Goal: Task Accomplishment & Management: Complete application form

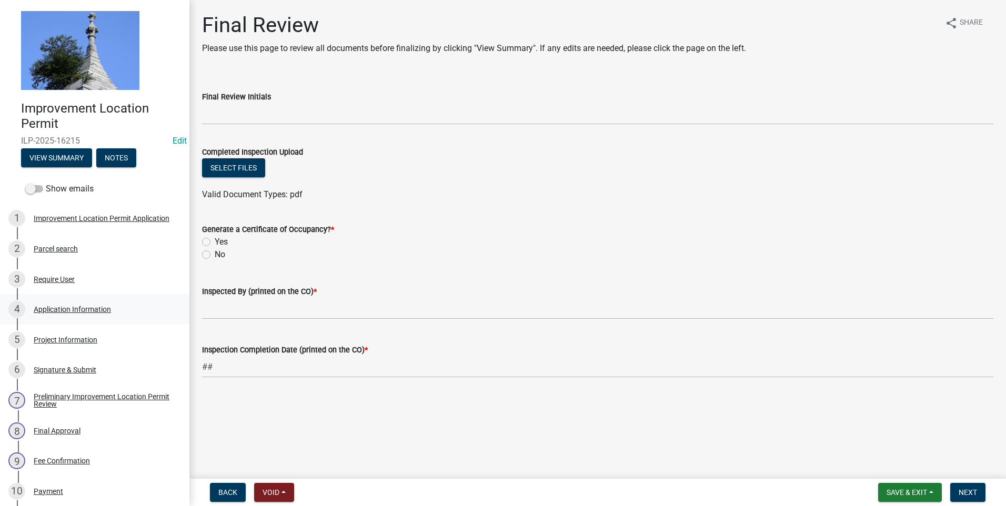
click at [88, 311] on div "Application Information" at bounding box center [72, 309] width 77 height 7
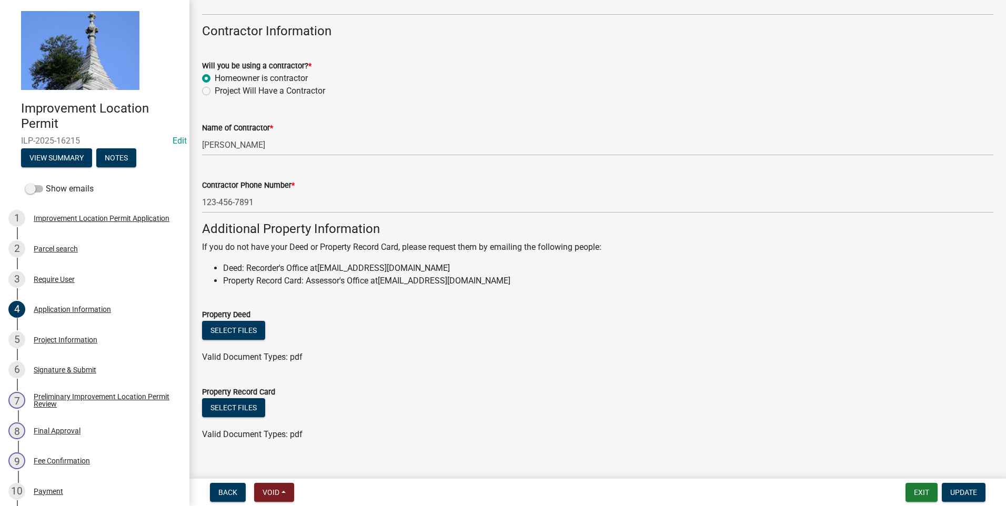
scroll to position [574, 0]
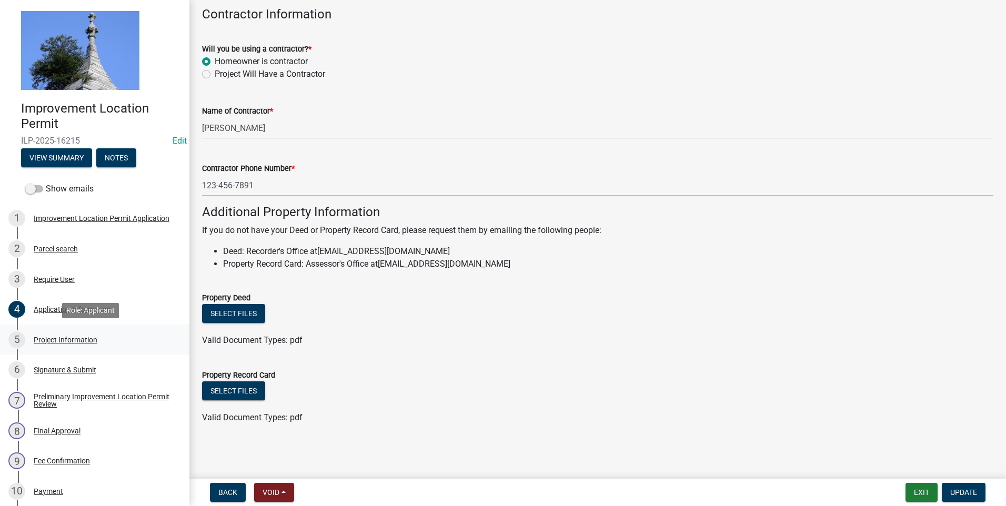
click at [86, 336] on div "Project Information" at bounding box center [66, 339] width 64 height 7
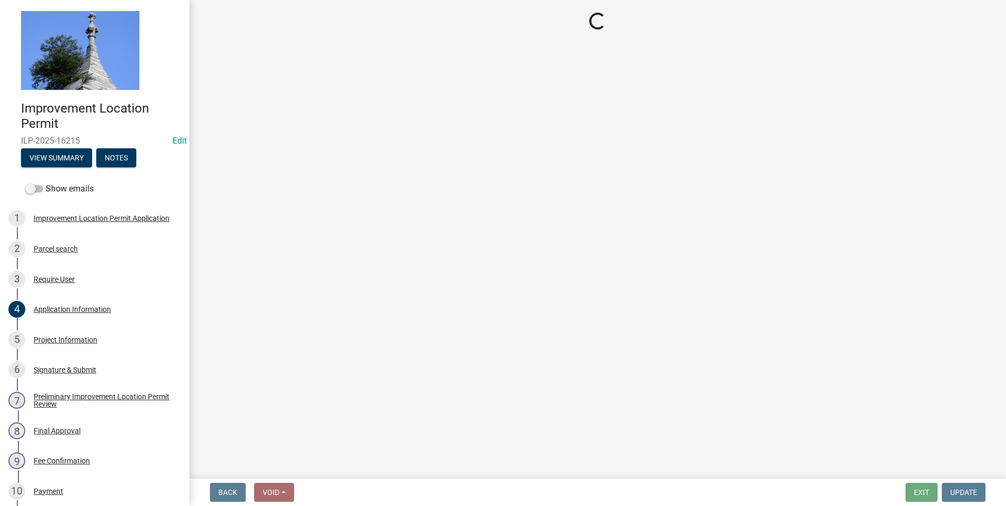
select select "f3bc9023-fd4b-4137-a980-219e42fac529"
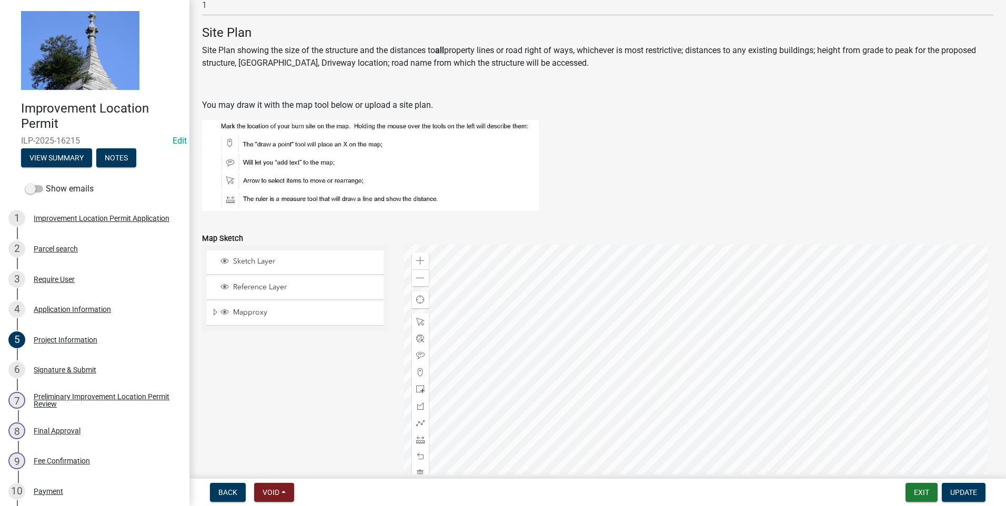
scroll to position [789, 0]
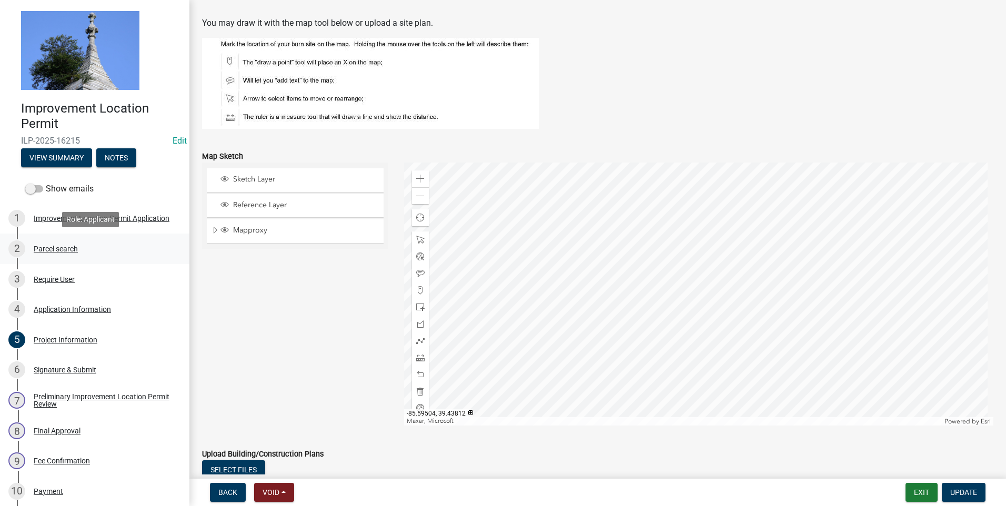
click at [42, 250] on div "Parcel search" at bounding box center [56, 248] width 44 height 7
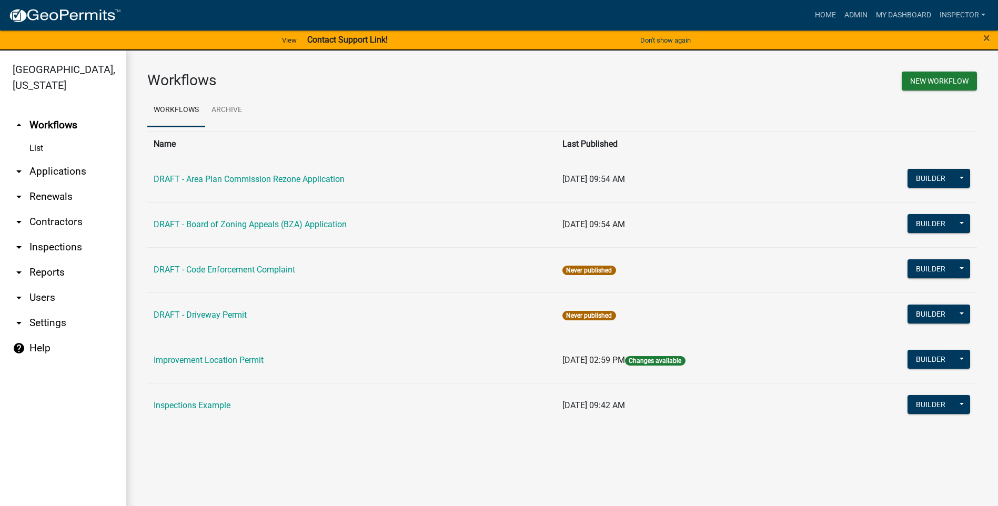
click at [63, 173] on link "arrow_drop_down Applications" at bounding box center [63, 171] width 126 height 25
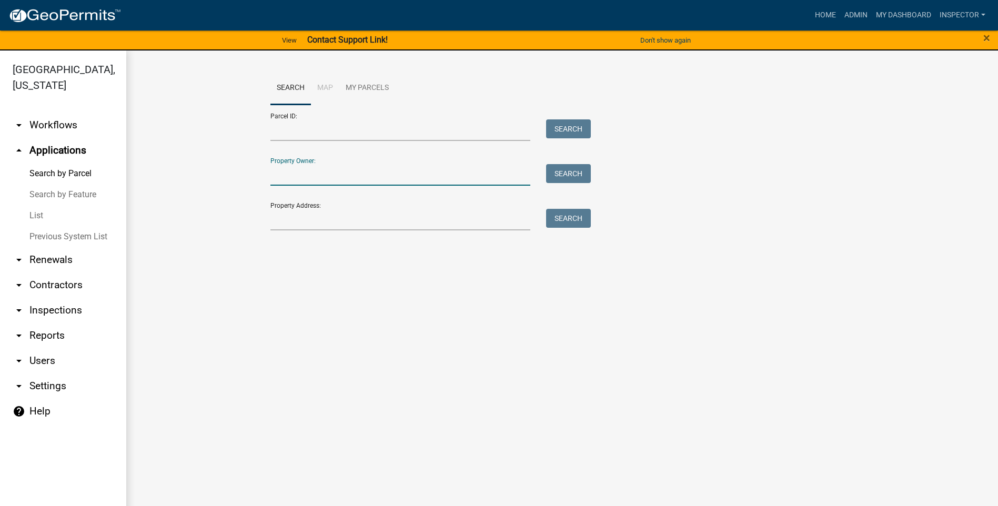
click at [307, 176] on input "Property Owner:" at bounding box center [400, 175] width 260 height 22
type input "meyers"
click at [581, 173] on button "Search" at bounding box center [568, 173] width 45 height 19
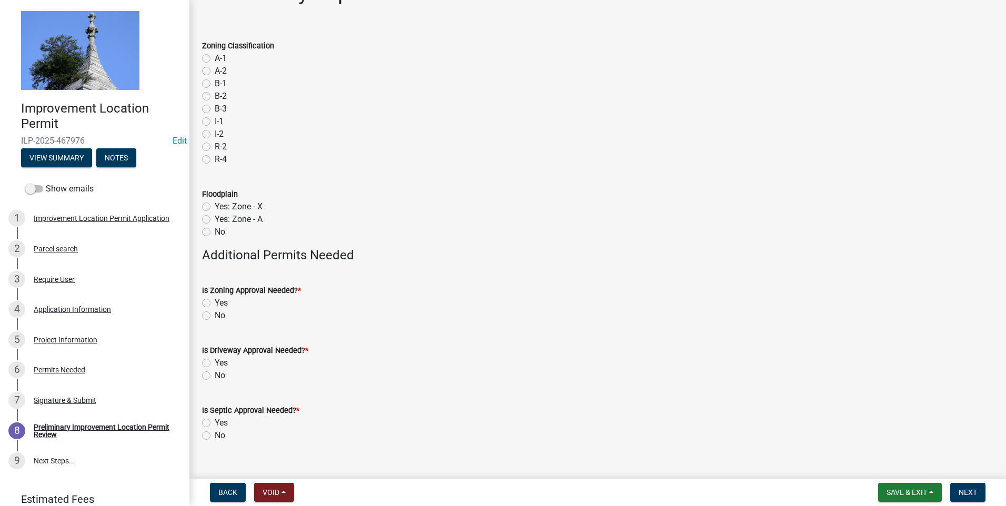
scroll to position [50, 0]
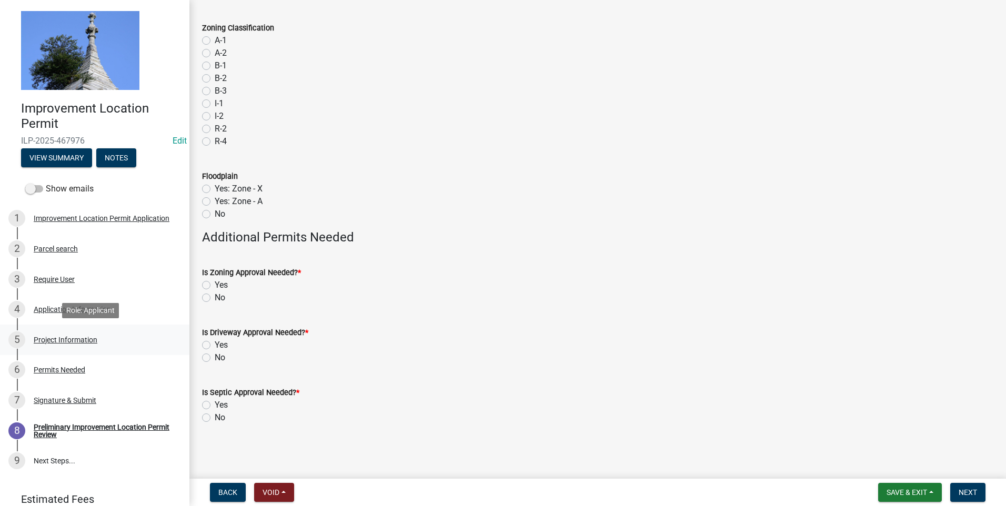
click at [54, 339] on div "Project Information" at bounding box center [66, 339] width 64 height 7
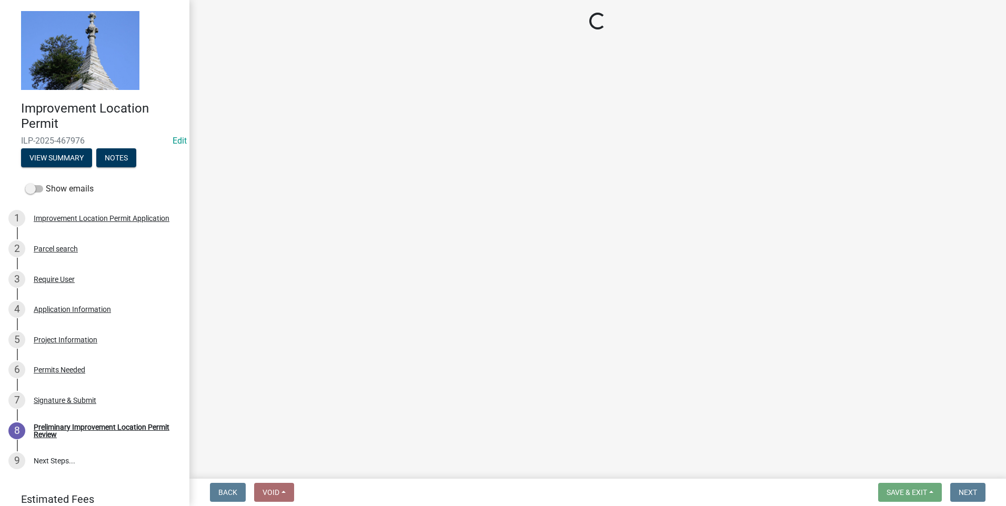
select select "9d64ea5b-356b-46b9-9003-cd08e8d798e4"
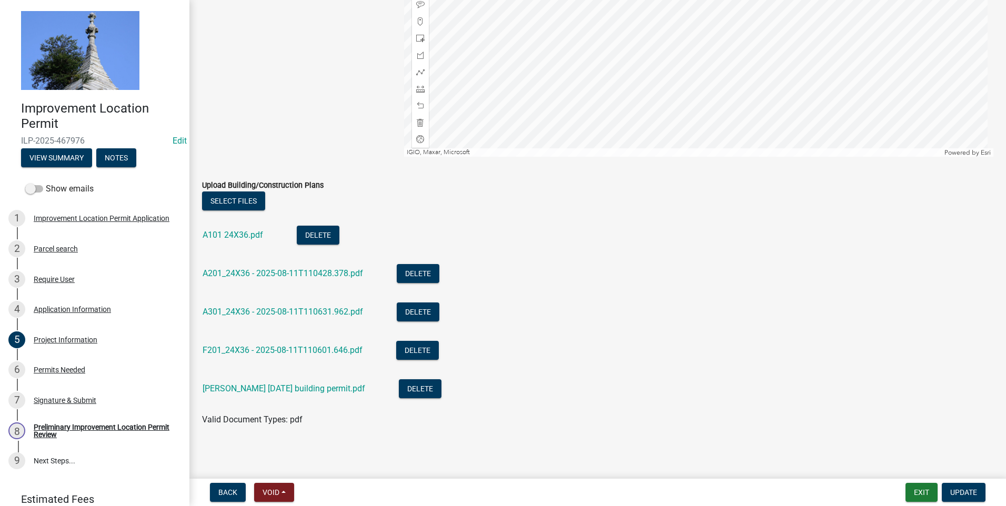
scroll to position [1064, 0]
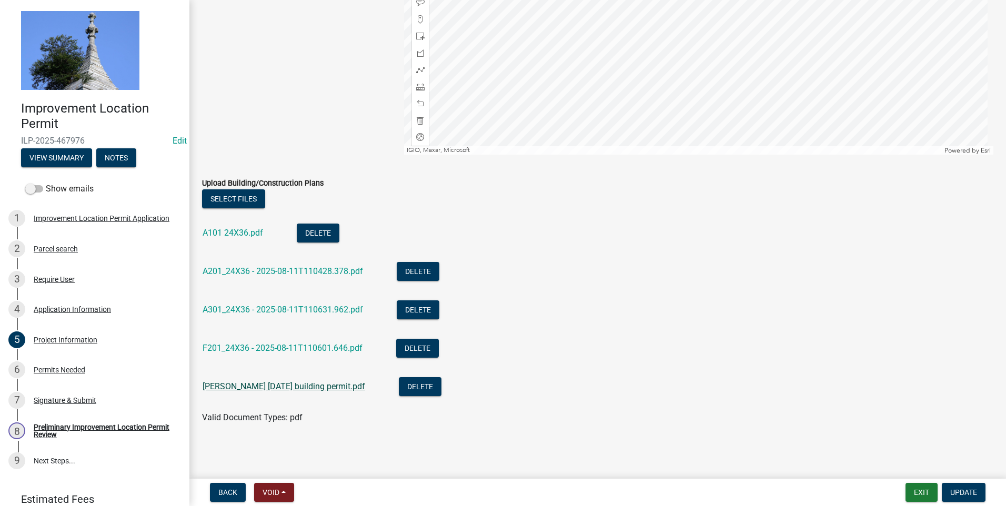
click at [332, 389] on link "[PERSON_NAME] [DATE] building permit.pdf" at bounding box center [284, 387] width 163 height 10
click at [239, 231] on link "A101 24X36.pdf" at bounding box center [233, 233] width 61 height 10
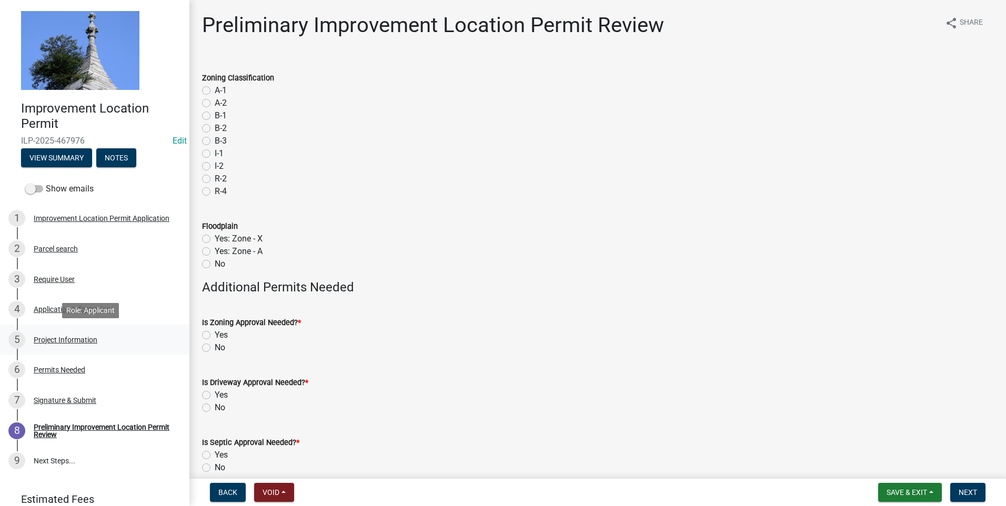
click at [80, 342] on div "Project Information" at bounding box center [66, 339] width 64 height 7
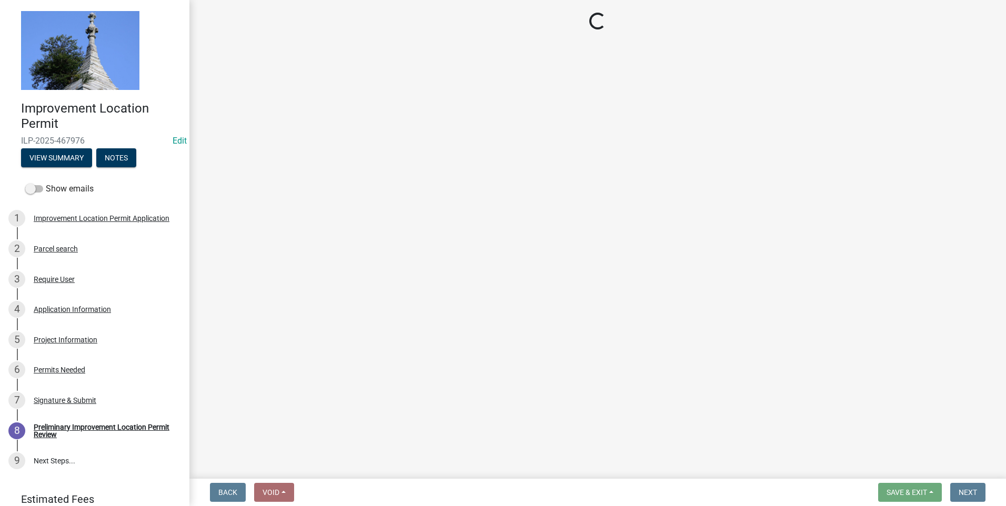
select select "9d64ea5b-356b-46b9-9003-cd08e8d798e4"
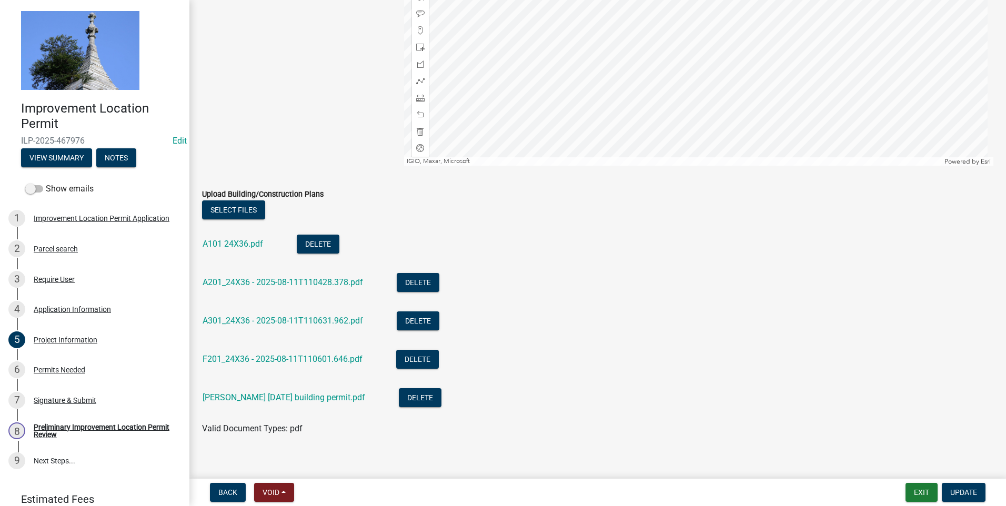
scroll to position [1000, 0]
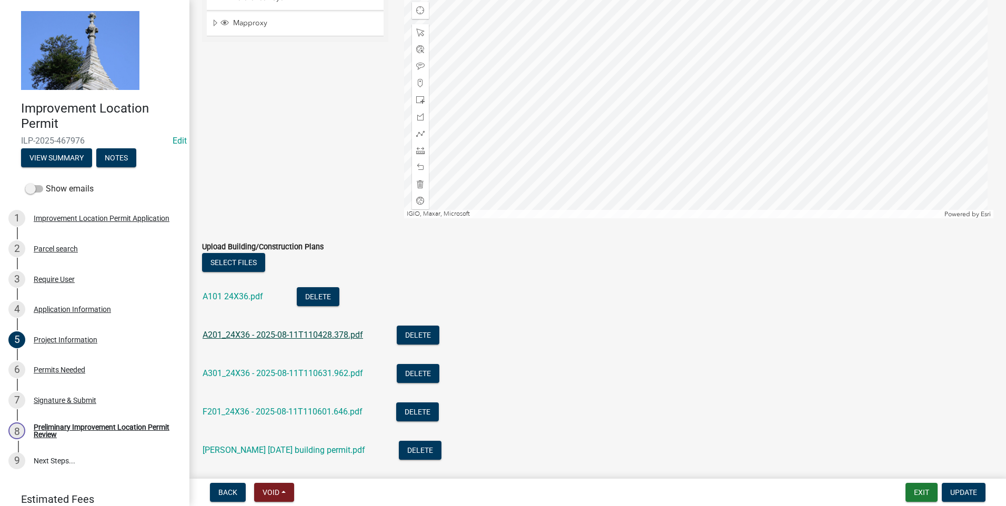
click at [266, 335] on link "A201_24X36 - 2025-08-11T110428.378.pdf" at bounding box center [283, 335] width 161 height 10
click at [259, 372] on link "A301_24X36 - 2025-08-11T110631.962.pdf" at bounding box center [283, 373] width 161 height 10
click at [263, 411] on link "F201_24X36 - 2025-08-11T110601.646.pdf" at bounding box center [283, 412] width 160 height 10
click at [275, 451] on link "[PERSON_NAME] [DATE] building permit.pdf" at bounding box center [284, 450] width 163 height 10
click at [232, 292] on link "A101 24X36.pdf" at bounding box center [233, 297] width 61 height 10
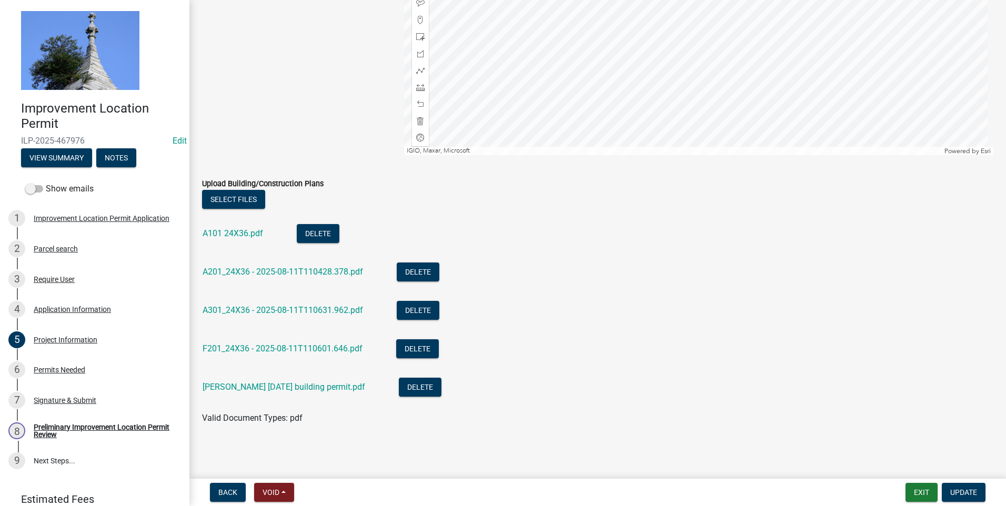
scroll to position [1064, 0]
click at [51, 370] on div "Permits Needed" at bounding box center [60, 369] width 52 height 7
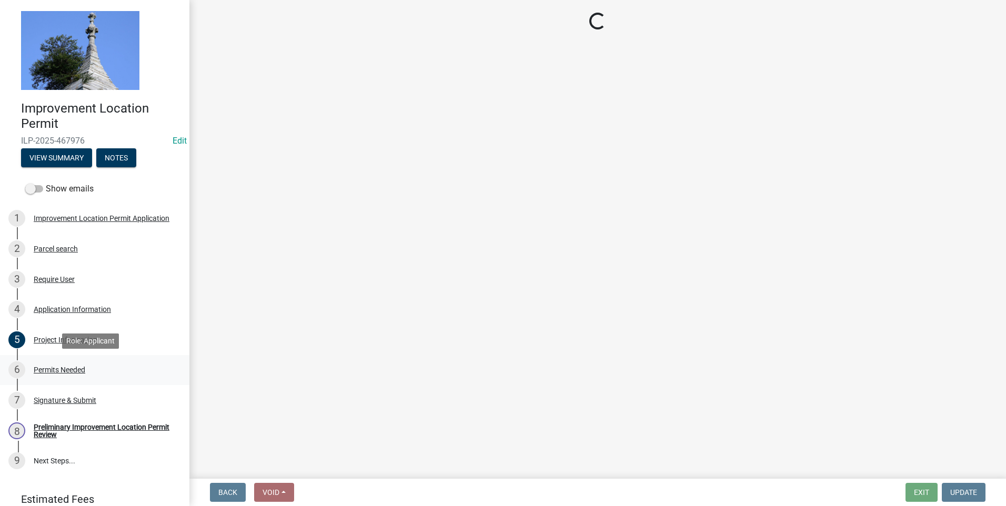
scroll to position [0, 0]
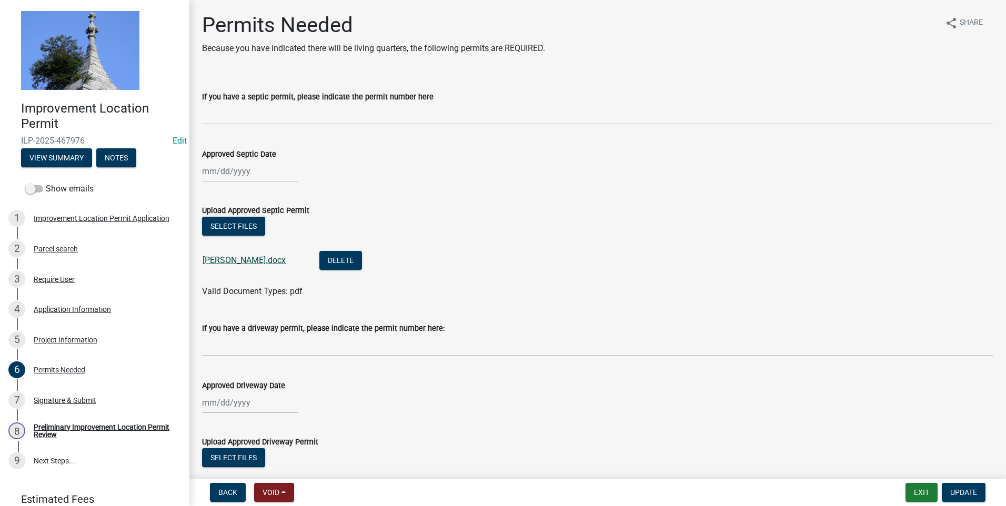
click at [225, 260] on link "[PERSON_NAME].docx" at bounding box center [244, 260] width 83 height 10
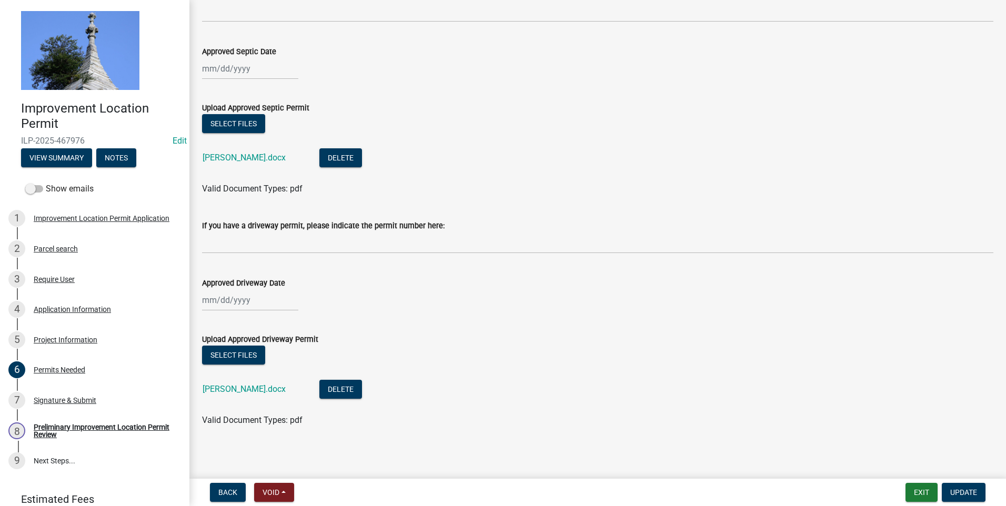
scroll to position [105, 0]
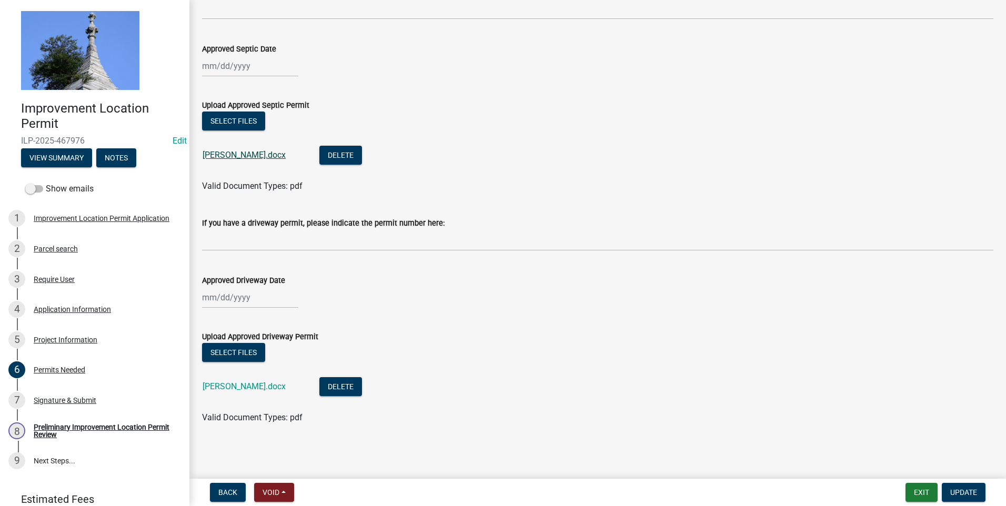
click at [231, 153] on link "[PERSON_NAME].docx" at bounding box center [244, 155] width 83 height 10
click at [232, 387] on link "[PERSON_NAME].docx" at bounding box center [244, 387] width 83 height 10
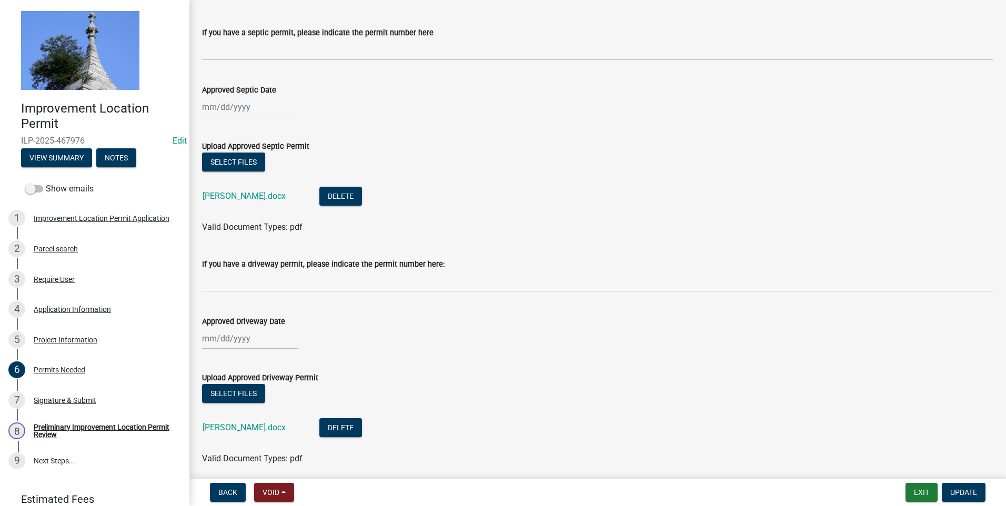
scroll to position [0, 0]
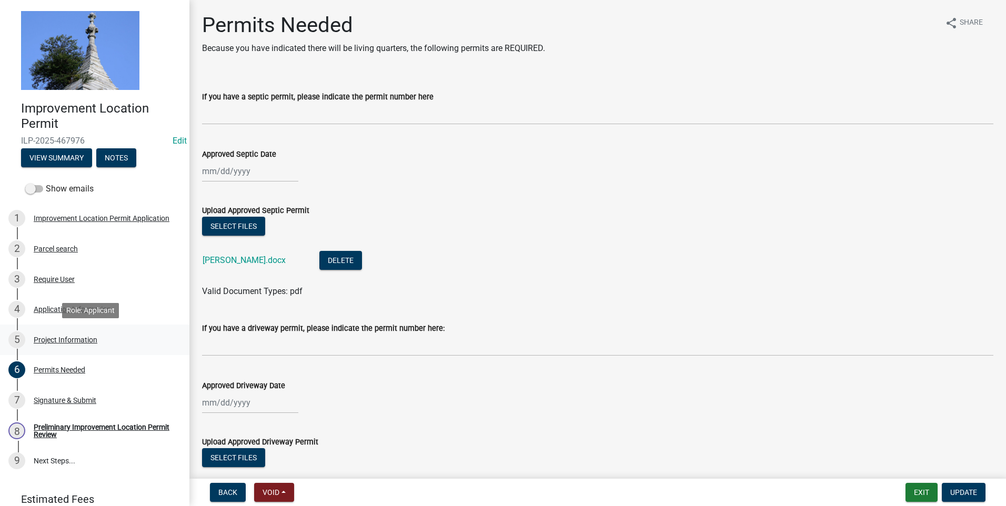
click at [62, 338] on div "Project Information" at bounding box center [66, 339] width 64 height 7
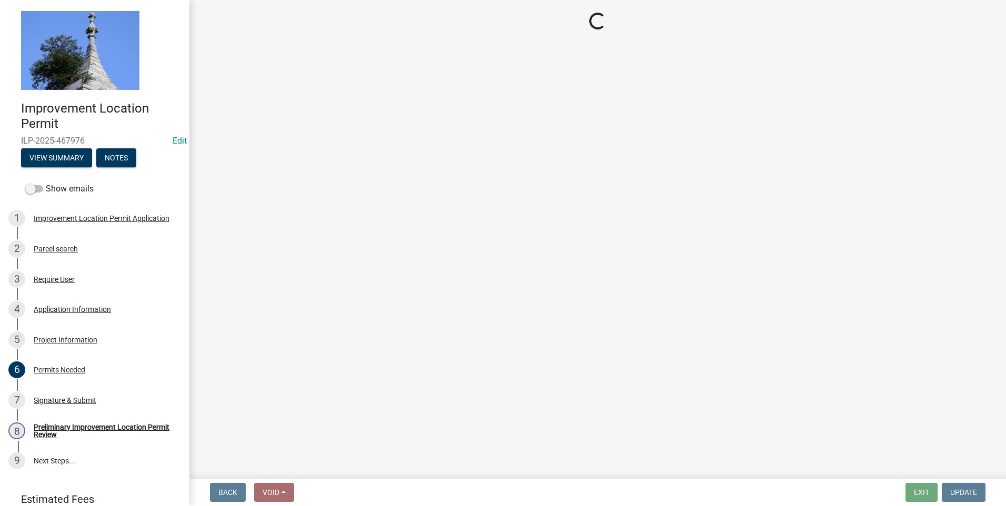
select select "9d64ea5b-356b-46b9-9003-cd08e8d798e4"
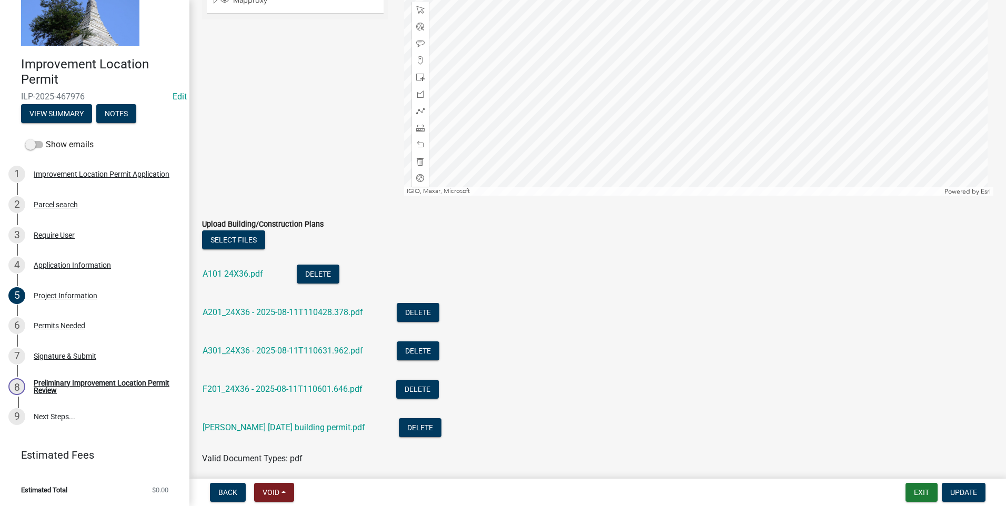
scroll to position [1064, 0]
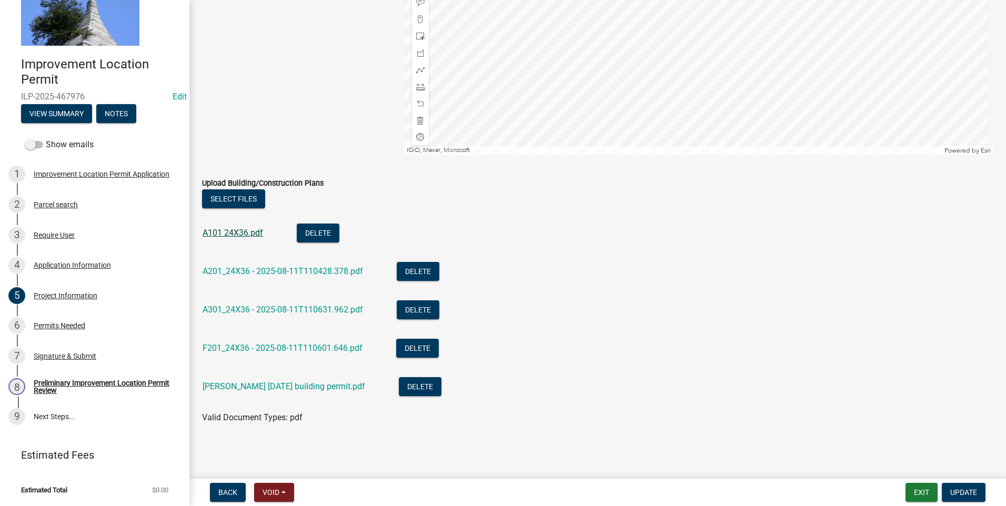
click at [209, 232] on link "A101 24X36.pdf" at bounding box center [233, 233] width 61 height 10
click at [57, 267] on div "Application Information" at bounding box center [72, 265] width 77 height 7
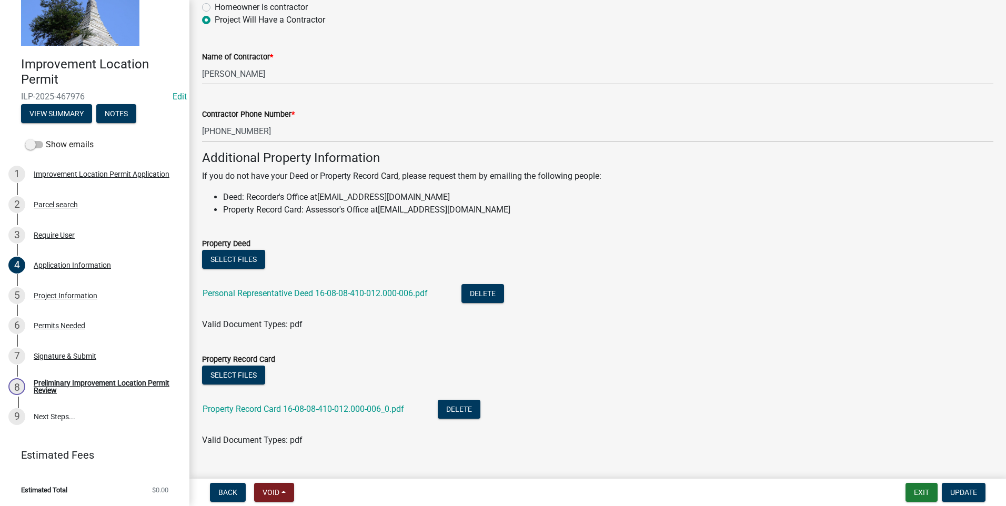
scroll to position [631, 0]
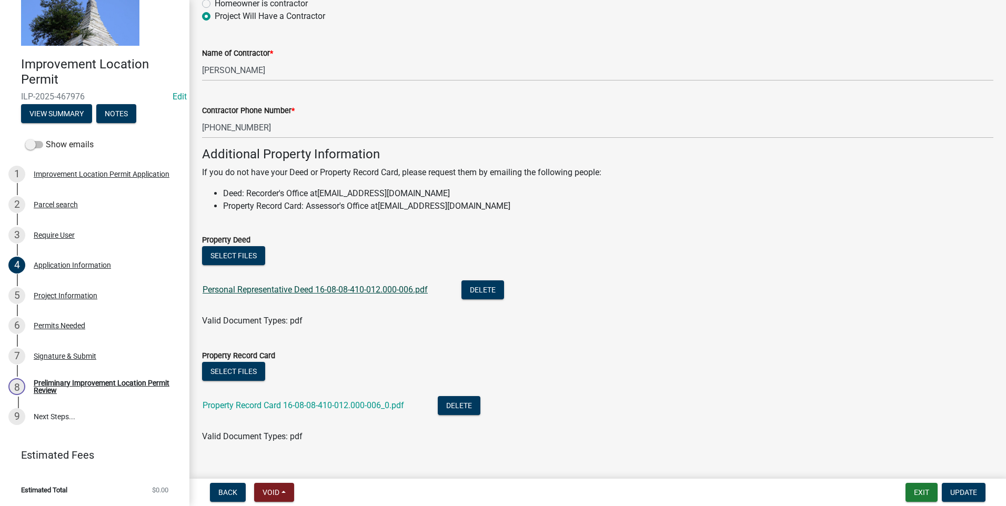
click at [300, 289] on link "Personal Representative Deed 16-08-08-410-012.000-006.pdf" at bounding box center [315, 290] width 225 height 10
click at [260, 407] on link "Property Record Card 16-08-08-410-012.000-006_0.pdf" at bounding box center [304, 405] width 202 height 10
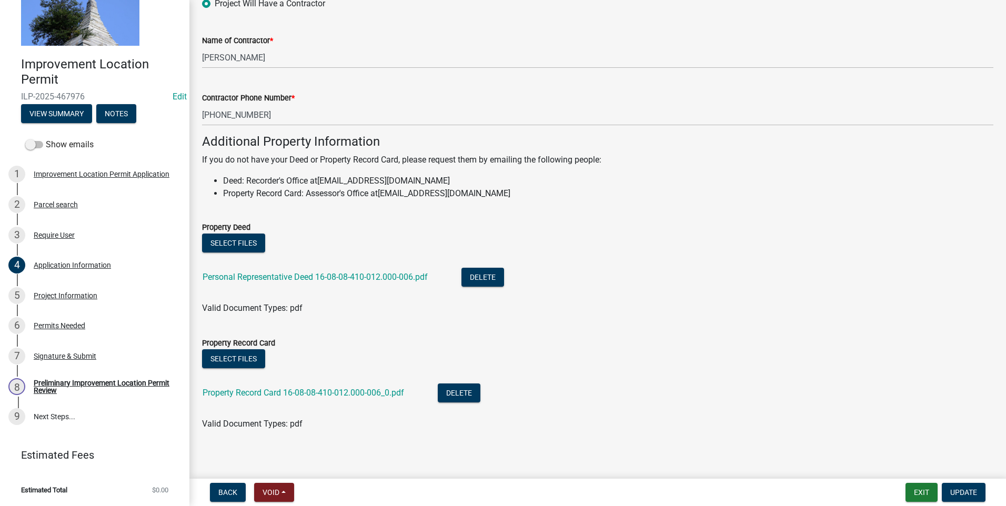
scroll to position [650, 0]
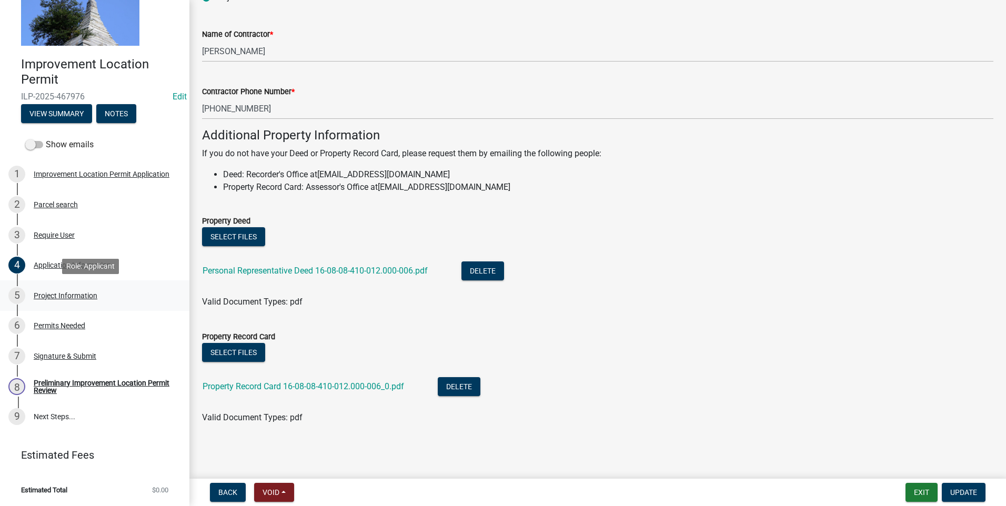
click at [66, 297] on div "Project Information" at bounding box center [66, 295] width 64 height 7
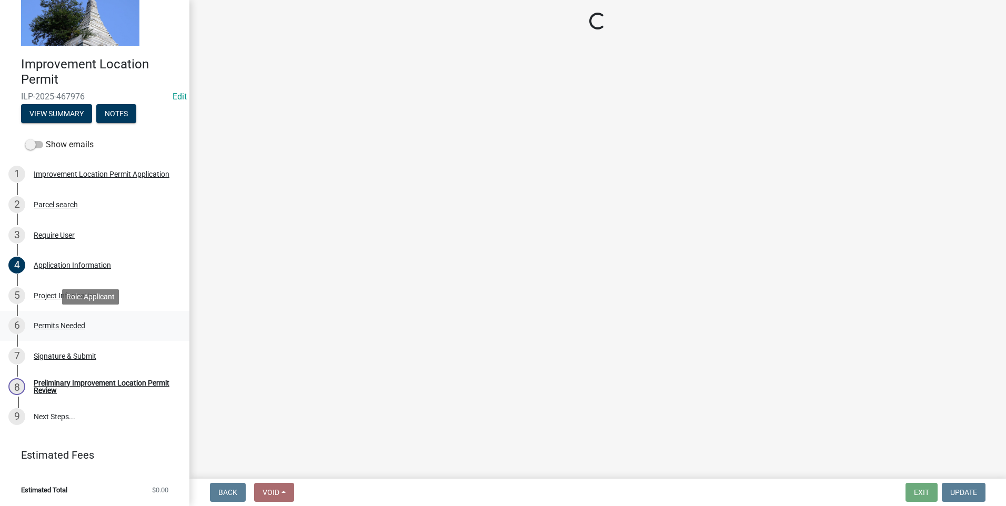
click at [78, 325] on div "Permits Needed" at bounding box center [60, 325] width 52 height 7
select select "9d64ea5b-356b-46b9-9003-cd08e8d798e4"
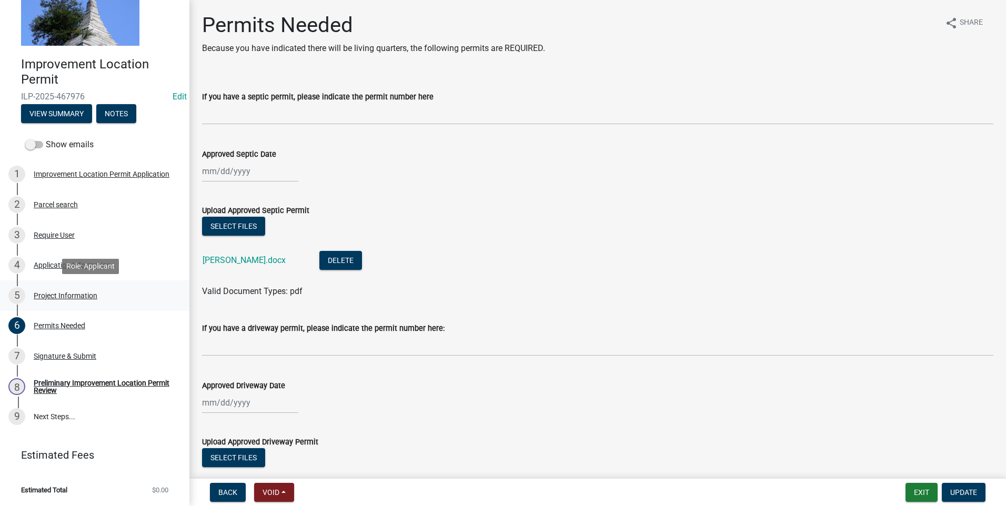
click at [58, 296] on div "Project Information" at bounding box center [66, 295] width 64 height 7
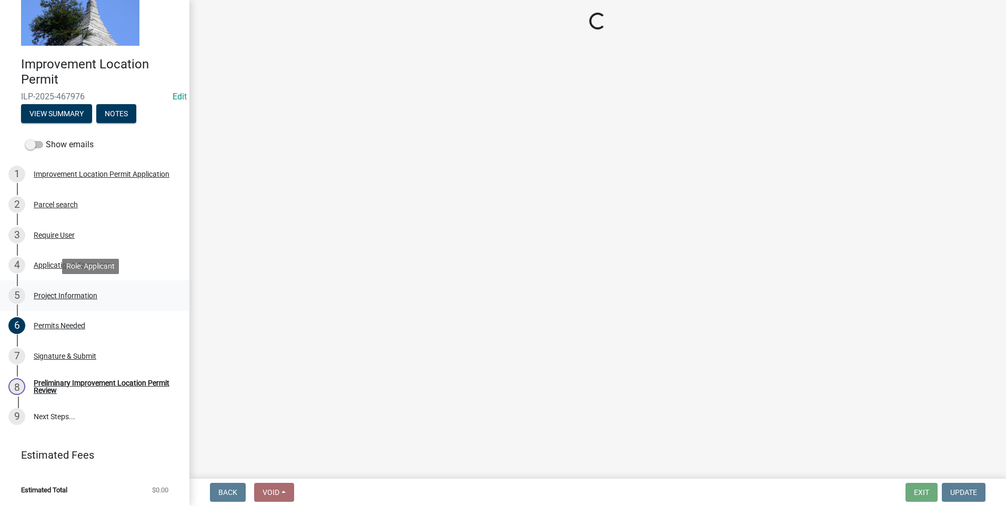
select select "9d64ea5b-356b-46b9-9003-cd08e8d798e4"
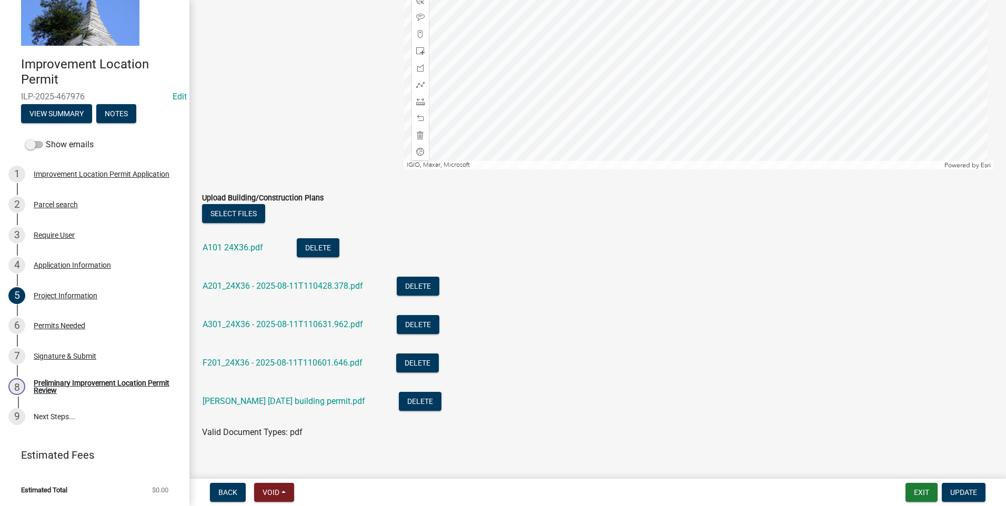
scroll to position [1064, 0]
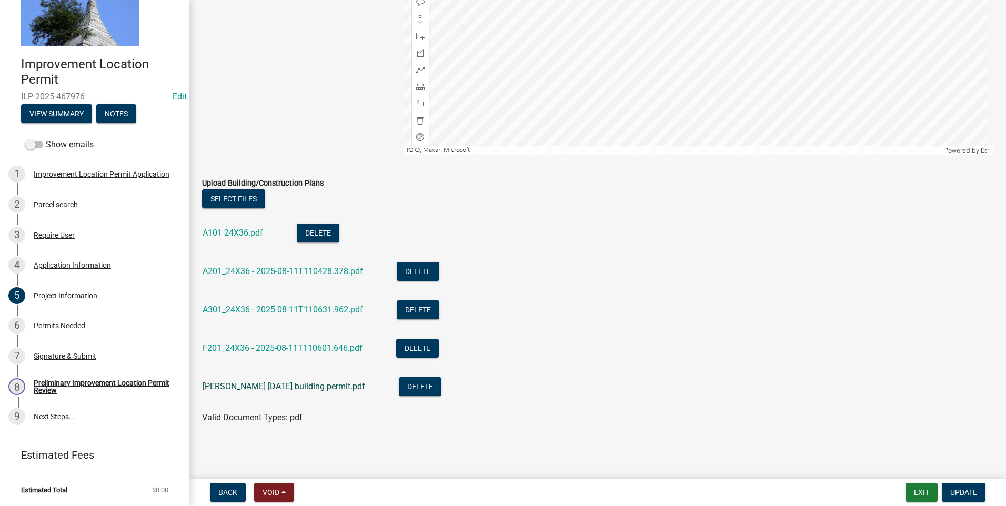
click at [259, 387] on link "[PERSON_NAME] [DATE] building permit.pdf" at bounding box center [284, 387] width 163 height 10
click at [57, 414] on link "9 Next Steps..." at bounding box center [94, 417] width 189 height 31
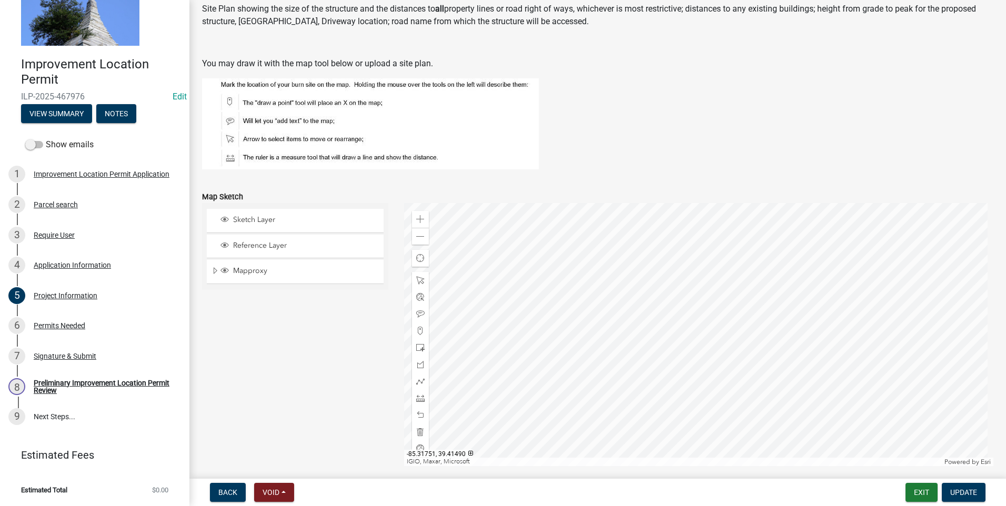
scroll to position [748, 0]
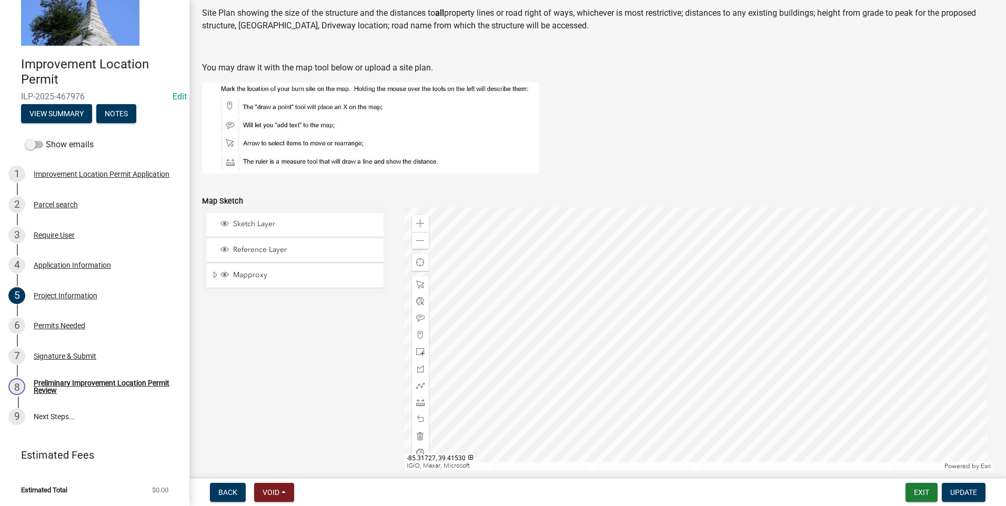
click at [683, 346] on div at bounding box center [699, 338] width 590 height 263
click at [994, 308] on div at bounding box center [699, 338] width 590 height 263
drag, startPoint x: 590, startPoint y: 106, endPoint x: 892, endPoint y: 129, distance: 302.4
click at [892, 129] on figure at bounding box center [597, 128] width 791 height 91
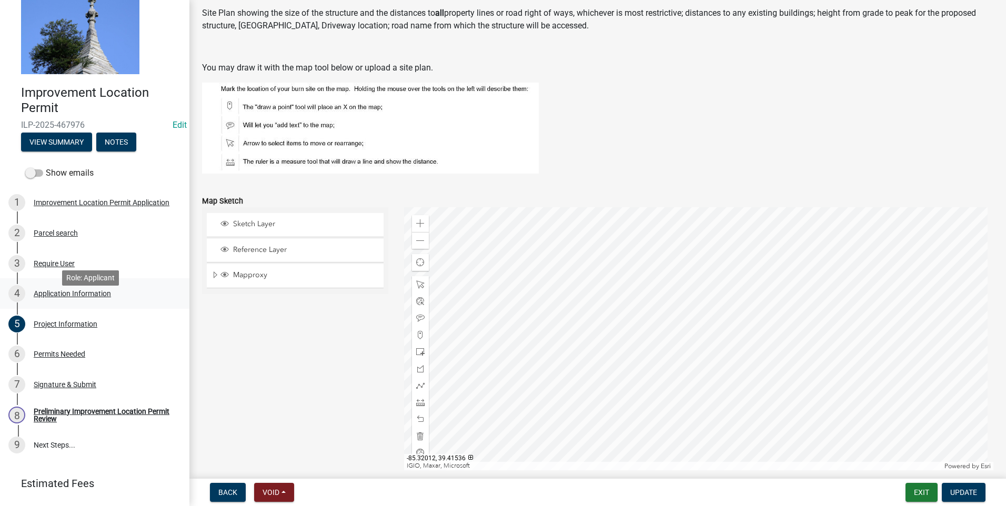
scroll to position [0, 0]
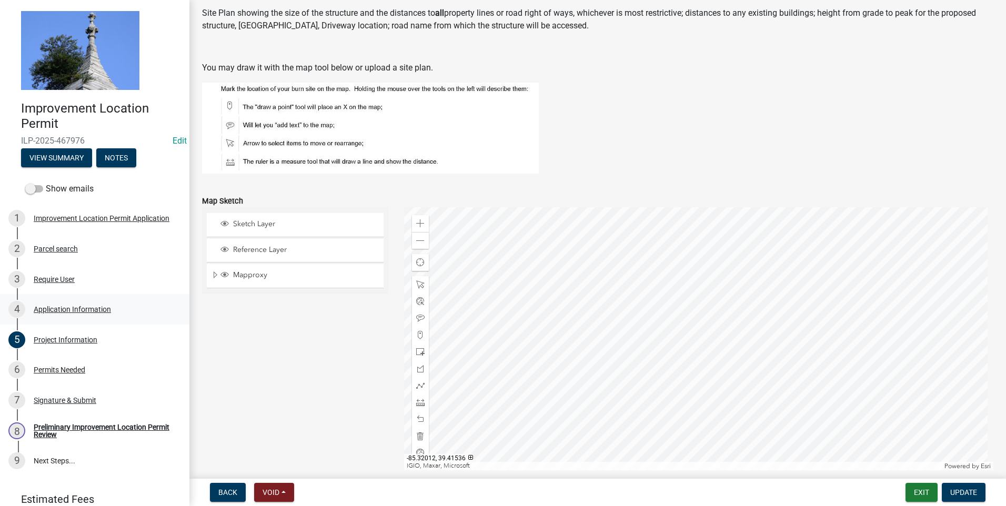
click at [56, 308] on div "Application Information" at bounding box center [72, 309] width 77 height 7
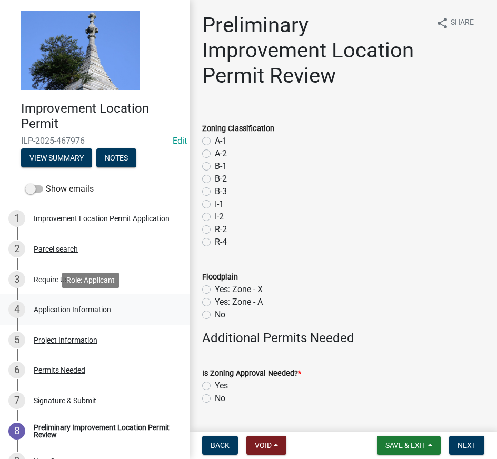
click at [51, 309] on div "Application Information" at bounding box center [72, 309] width 77 height 7
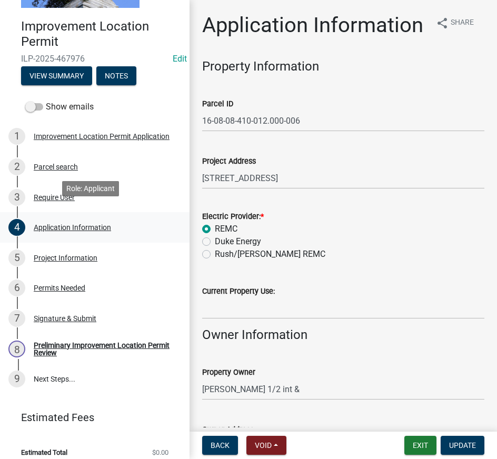
scroll to position [92, 0]
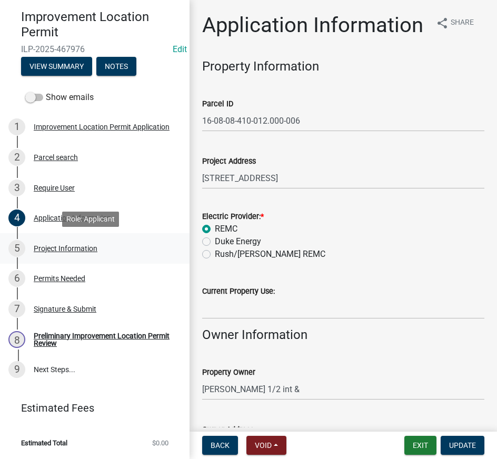
click at [49, 246] on div "Project Information" at bounding box center [66, 248] width 64 height 7
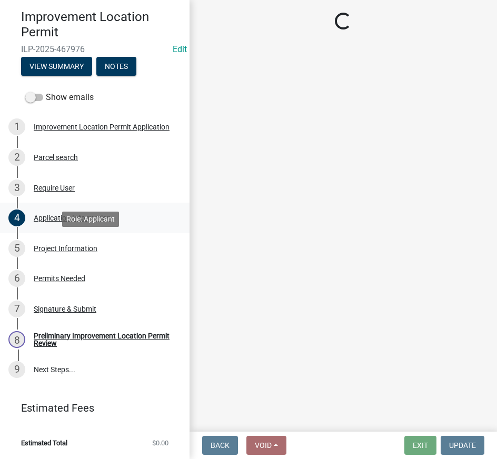
select select "9d64ea5b-356b-46b9-9003-cd08e8d798e4"
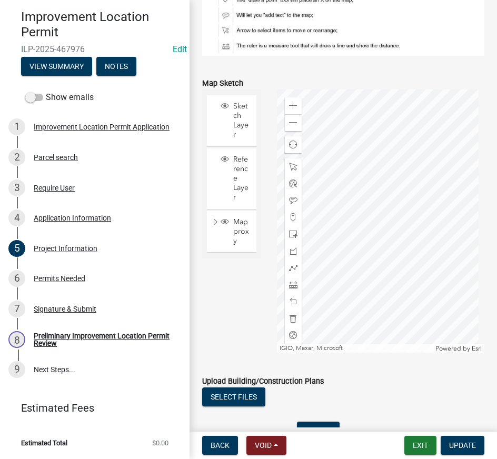
scroll to position [947, 0]
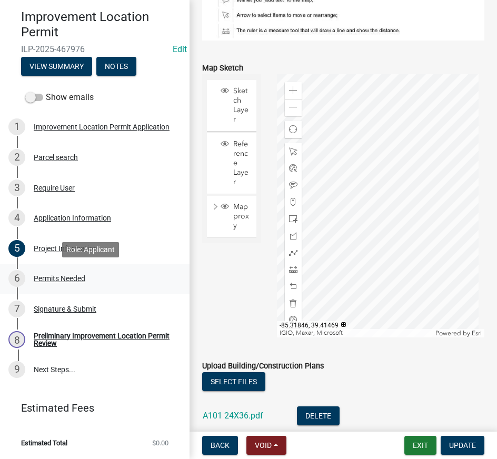
click at [71, 279] on div "Permits Needed" at bounding box center [60, 278] width 52 height 7
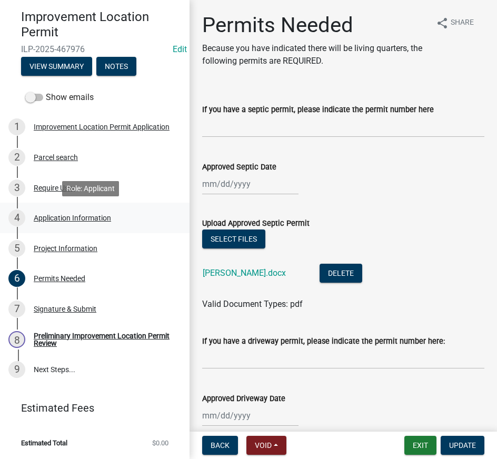
click at [51, 221] on div "Application Information" at bounding box center [72, 217] width 77 height 7
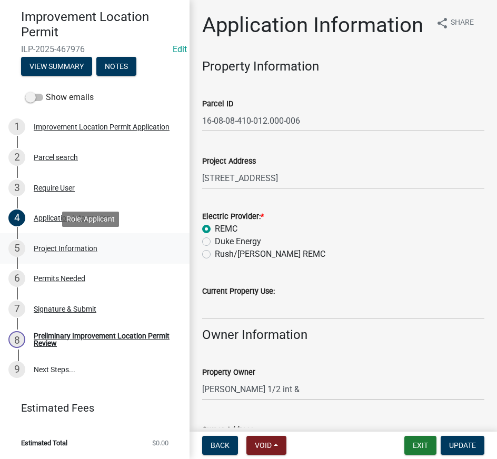
click at [92, 250] on div "Project Information" at bounding box center [66, 248] width 64 height 7
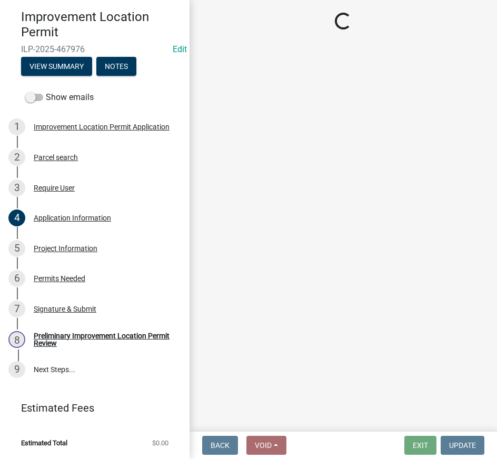
select select "9d64ea5b-356b-46b9-9003-cd08e8d798e4"
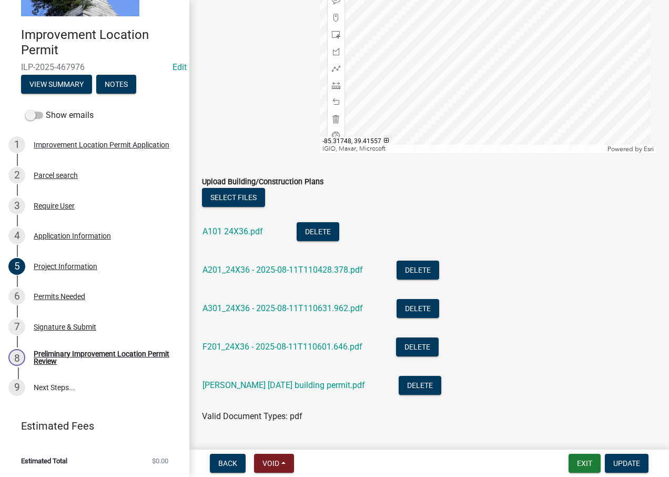
scroll to position [1105, 0]
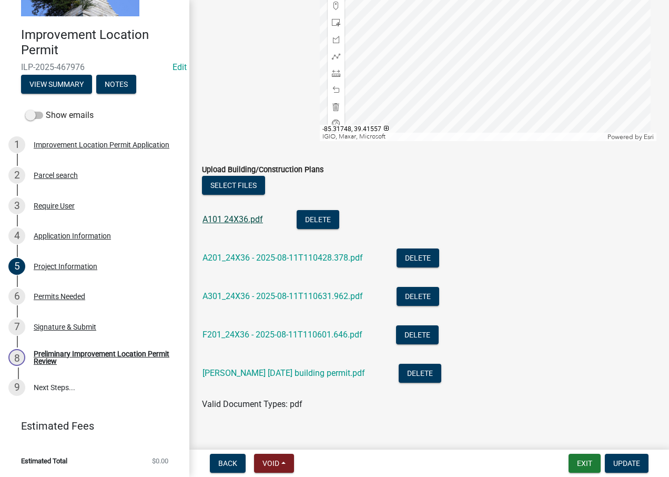
click at [232, 216] on link "A101 24X36.pdf" at bounding box center [233, 219] width 61 height 10
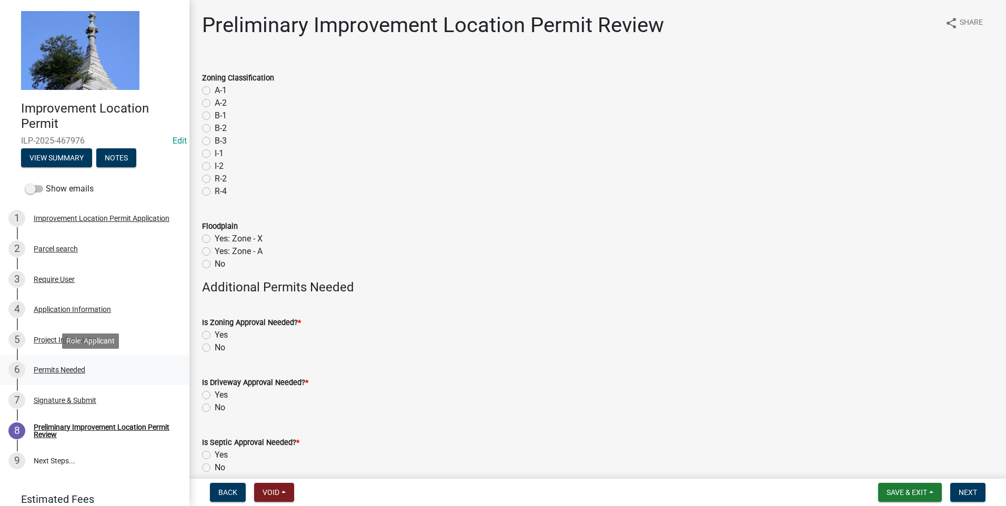
click at [70, 369] on div "Permits Needed" at bounding box center [60, 369] width 52 height 7
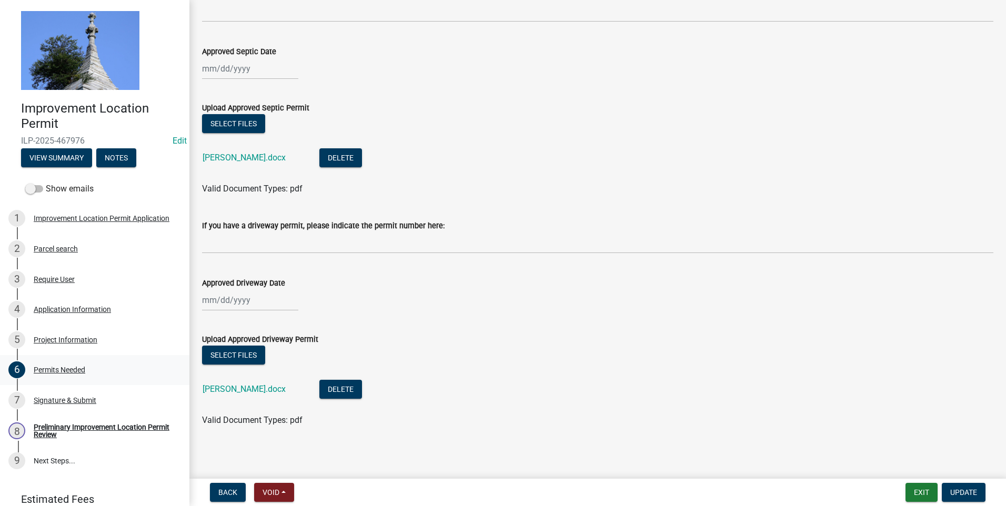
scroll to position [105, 0]
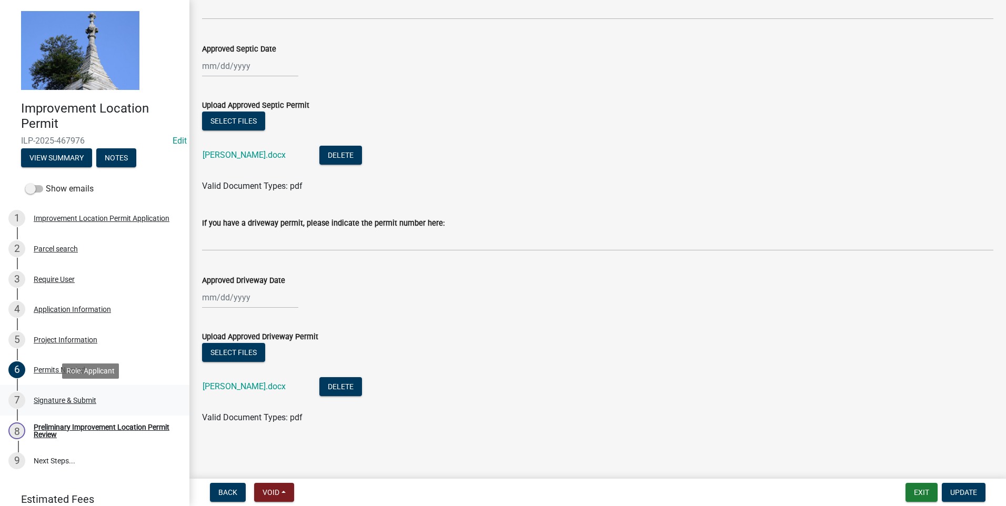
click at [93, 402] on div "Signature & Submit" at bounding box center [65, 400] width 63 height 7
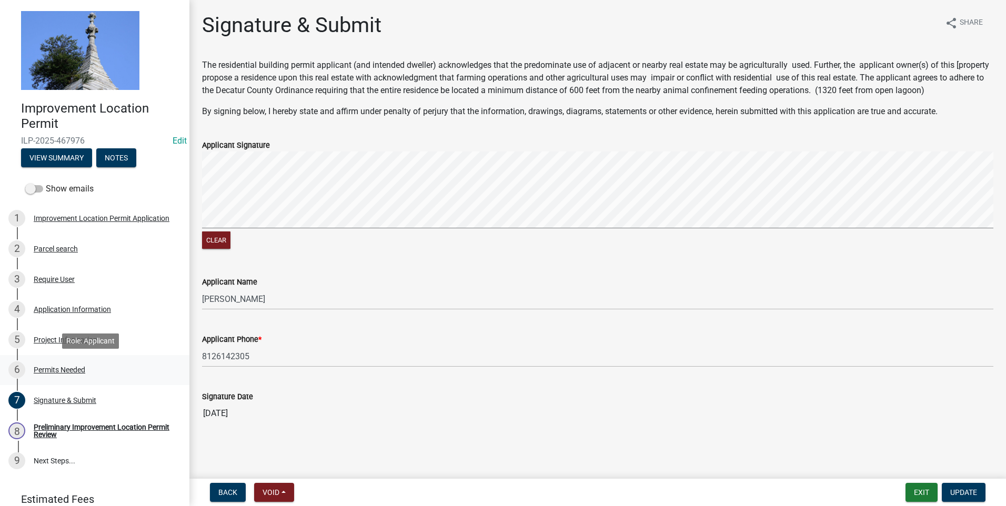
click at [67, 372] on div "Permits Needed" at bounding box center [60, 369] width 52 height 7
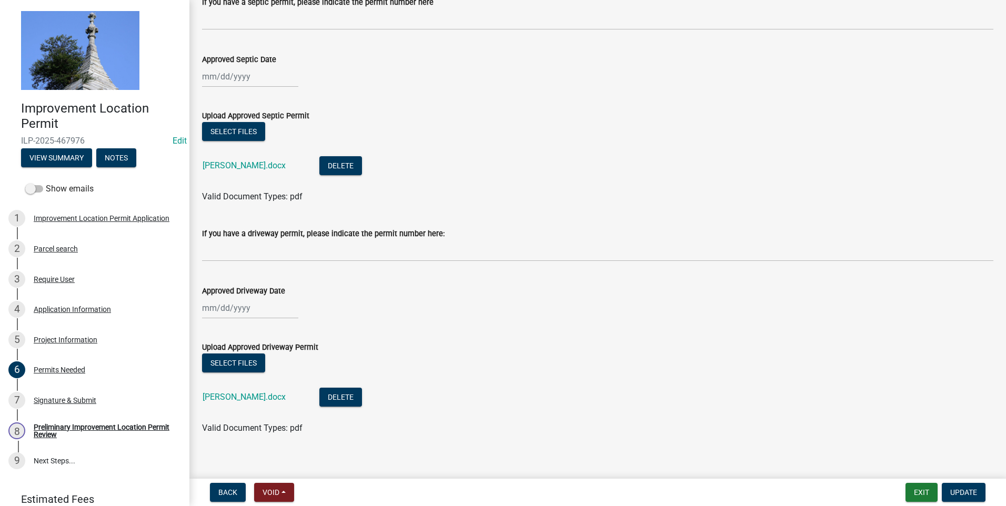
scroll to position [105, 0]
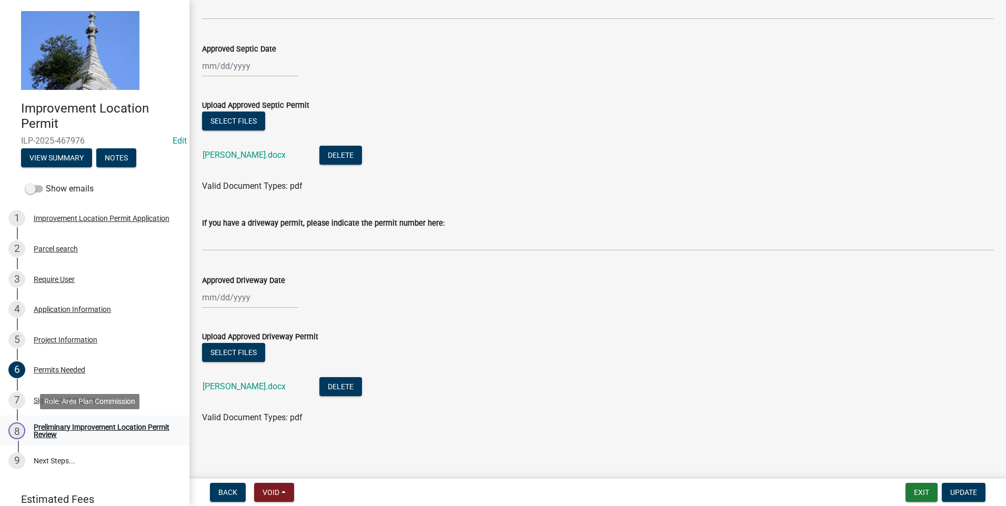
click at [58, 431] on div "Preliminary Improvement Location Permit Review" at bounding box center [103, 431] width 139 height 15
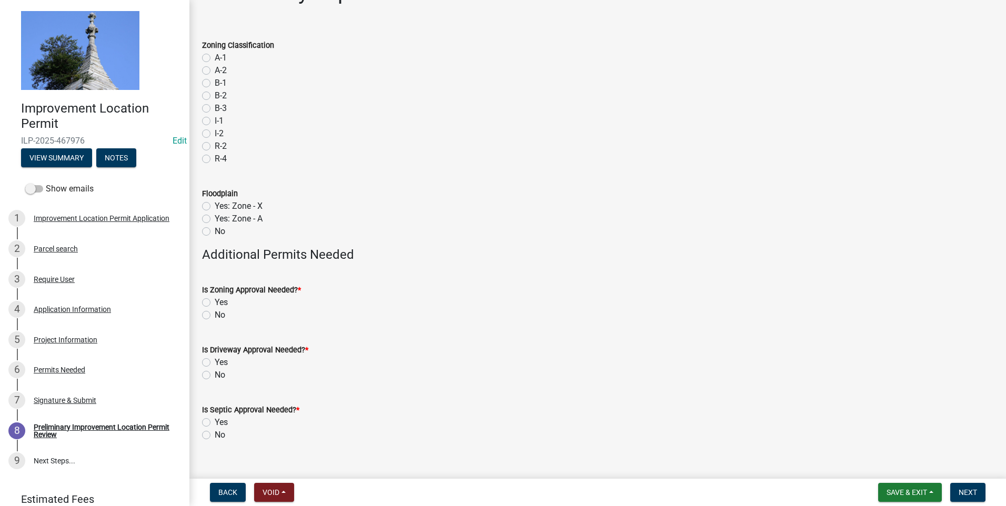
scroll to position [50, 0]
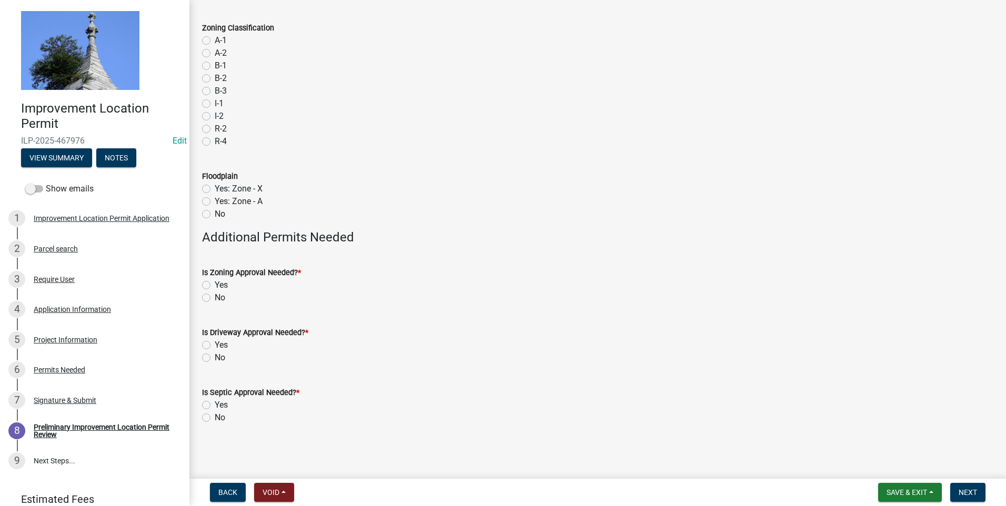
click at [215, 297] on label "No" at bounding box center [220, 298] width 11 height 13
click at [215, 297] on input "No" at bounding box center [218, 295] width 7 height 7
radio input "true"
click at [215, 356] on label "No" at bounding box center [220, 358] width 11 height 13
click at [215, 356] on input "No" at bounding box center [218, 355] width 7 height 7
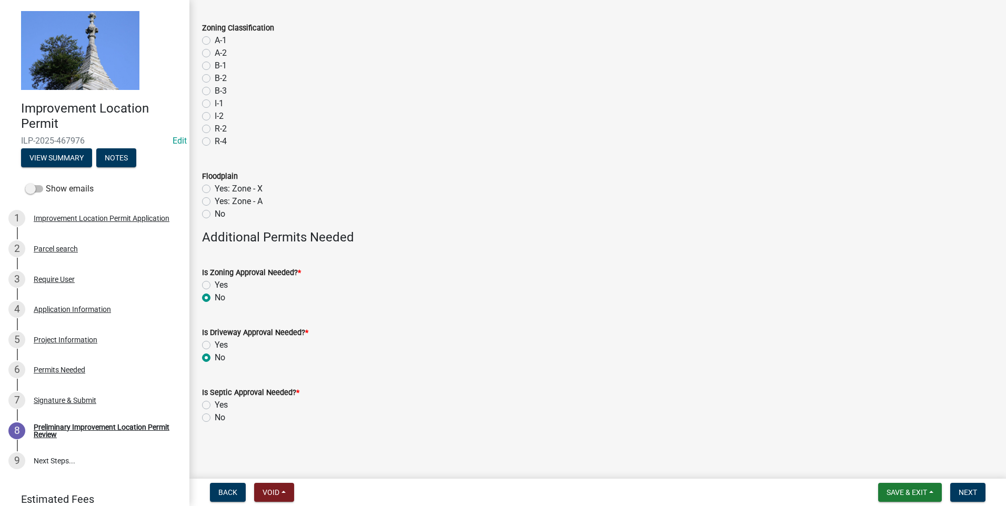
radio input "true"
click at [215, 417] on label "No" at bounding box center [220, 418] width 11 height 13
click at [215, 417] on input "No" at bounding box center [218, 415] width 7 height 7
radio input "true"
click at [669, 476] on span "Next" at bounding box center [968, 492] width 18 height 8
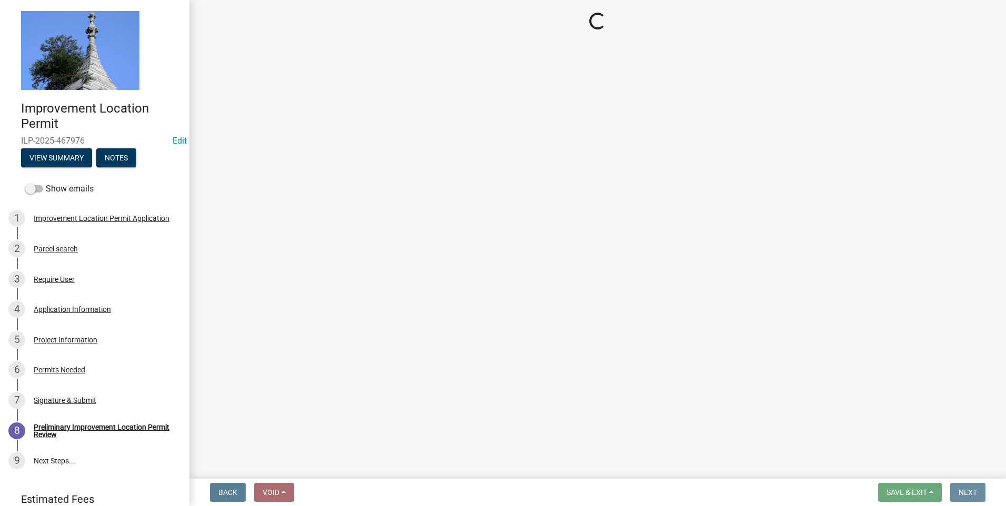
scroll to position [0, 0]
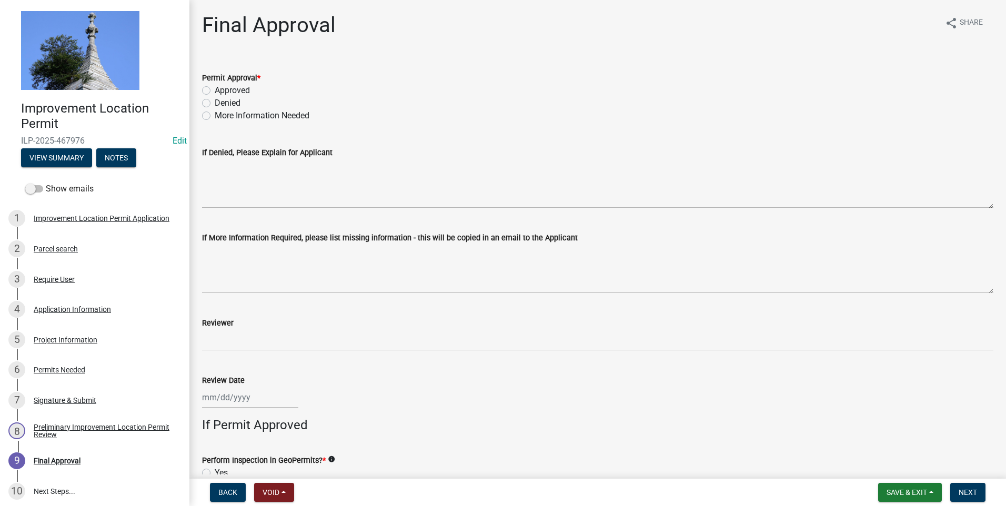
click at [215, 116] on label "More Information Needed" at bounding box center [262, 115] width 95 height 13
click at [215, 116] on input "More Information Needed" at bounding box center [218, 112] width 7 height 7
radio input "true"
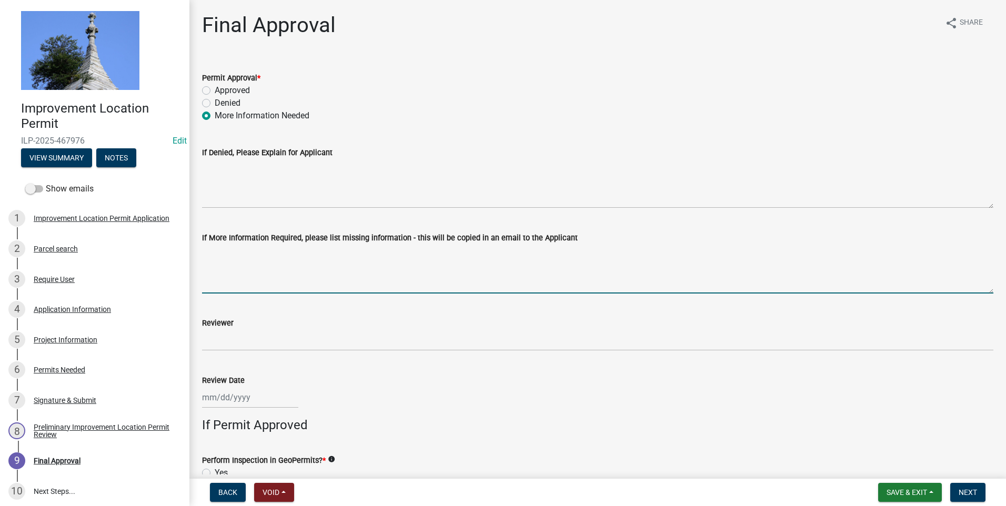
click at [233, 283] on textarea "If More Information Required, please list missing information - this will be co…" at bounding box center [597, 268] width 791 height 49
type textarea "I"
click at [448, 252] on textarea "Ryan, could you have the truss drawings and floor layout if using i-joist email…" at bounding box center [597, 268] width 791 height 49
click at [521, 250] on textarea "Ryan, could you have the truss drawings and floor layout if using i-joist email…" at bounding box center [597, 268] width 791 height 49
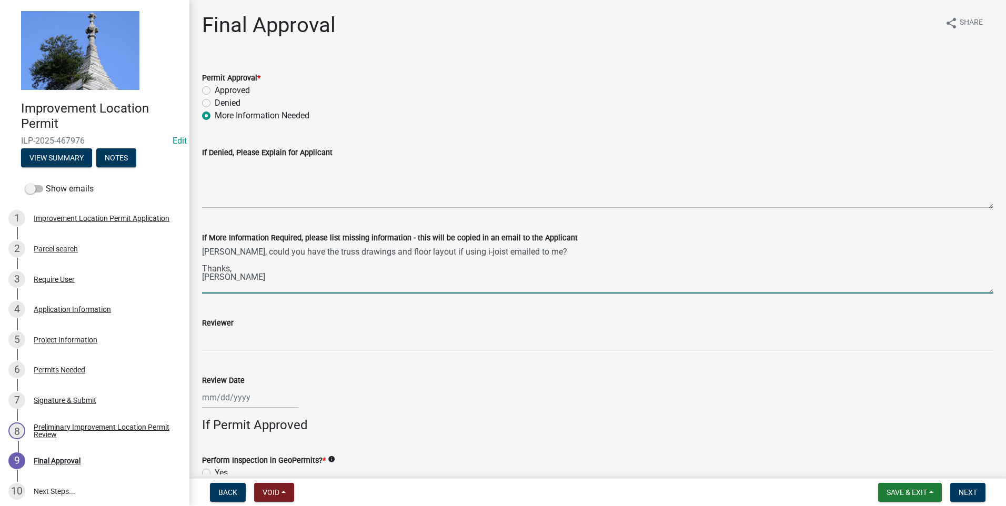
type textarea "Ryan, could you have the truss drawings and floor layout if using i-joist email…"
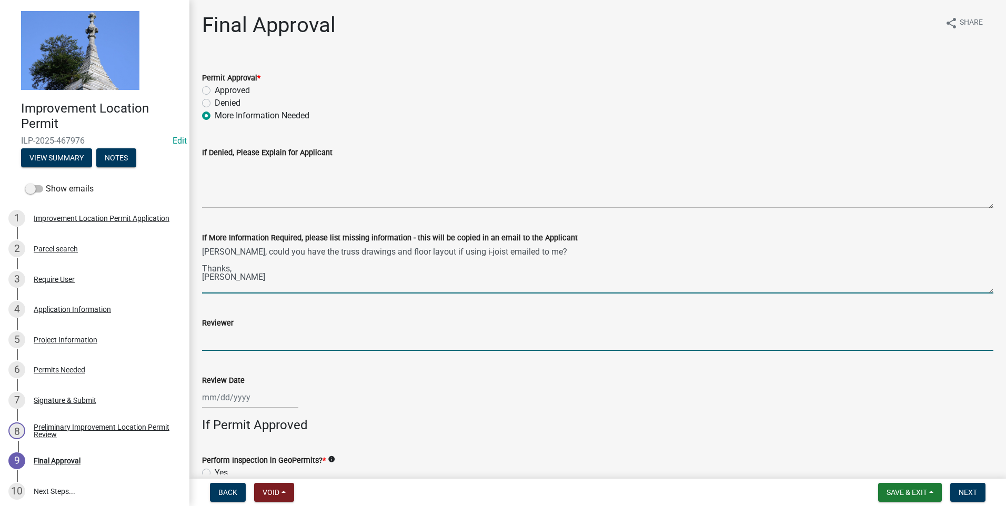
click at [222, 337] on input "Reviewer" at bounding box center [597, 340] width 791 height 22
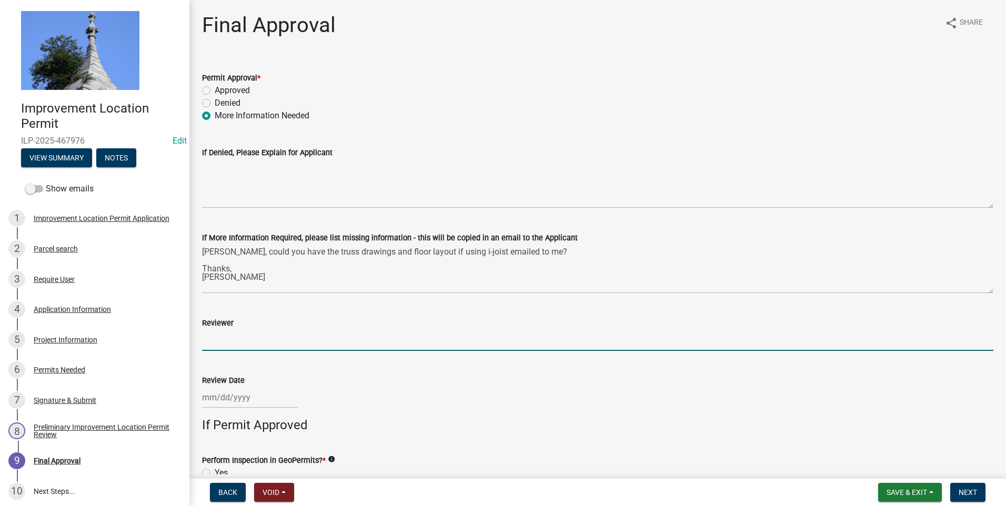
type input "TK"
select select "9"
select select "2025"
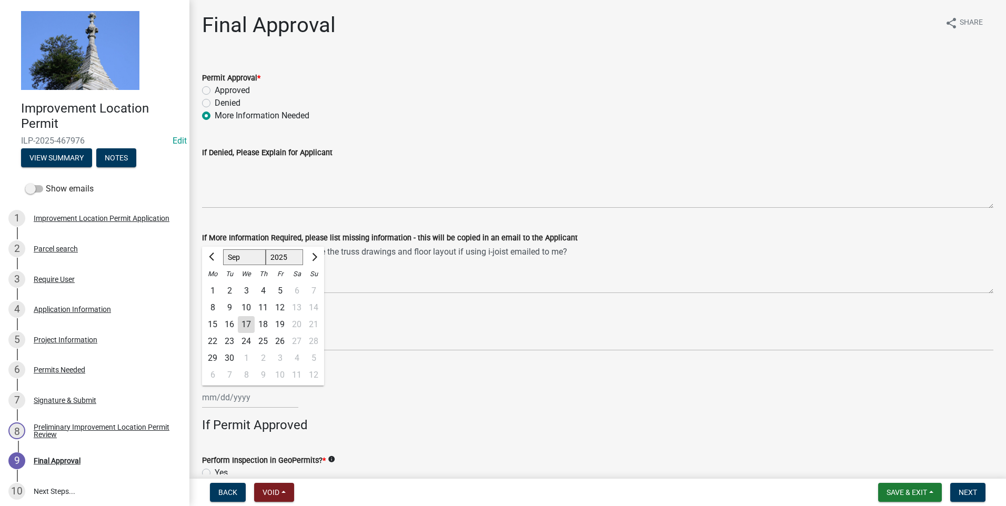
click at [262, 396] on div "Jan Feb Mar Apr May Jun Jul Aug Sep Oct Nov Dec 1525 1526 1527 1528 1529 1530 1…" at bounding box center [250, 398] width 96 height 22
click at [248, 324] on div "17" at bounding box center [246, 324] width 17 height 17
type input "09/17/2025"
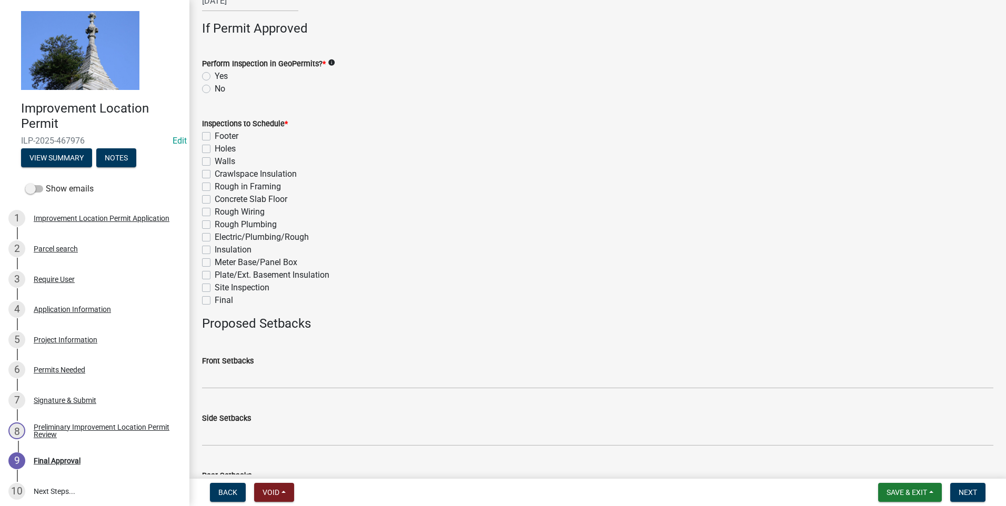
scroll to position [421, 0]
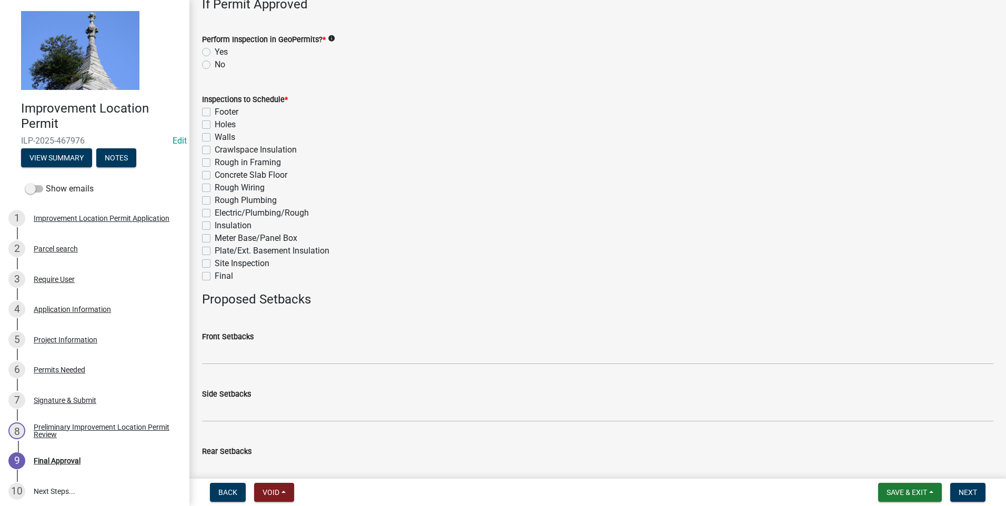
click at [215, 66] on label "No" at bounding box center [220, 64] width 11 height 13
click at [215, 65] on input "No" at bounding box center [218, 61] width 7 height 7
radio input "true"
click at [215, 273] on label "Final" at bounding box center [224, 276] width 18 height 13
click at [215, 273] on input "Final" at bounding box center [218, 273] width 7 height 7
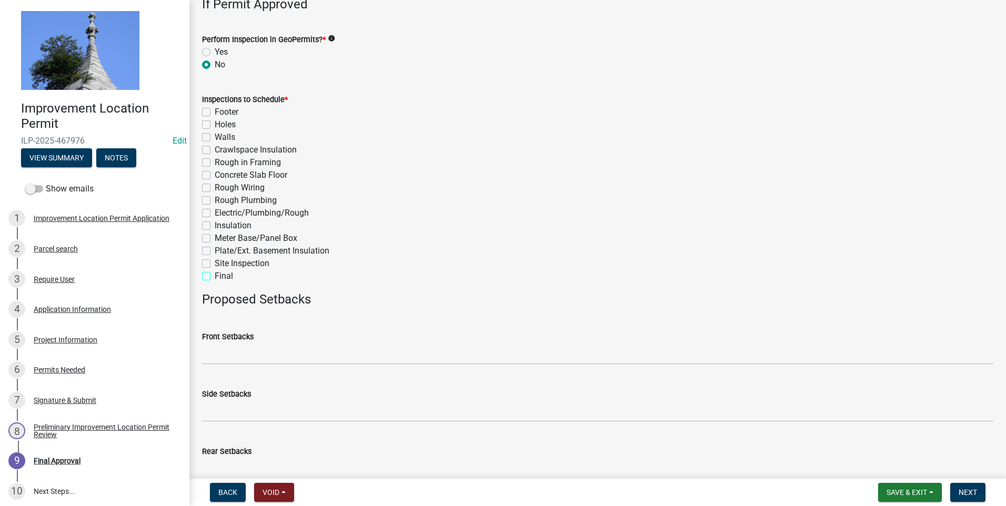
checkbox input "true"
checkbox input "false"
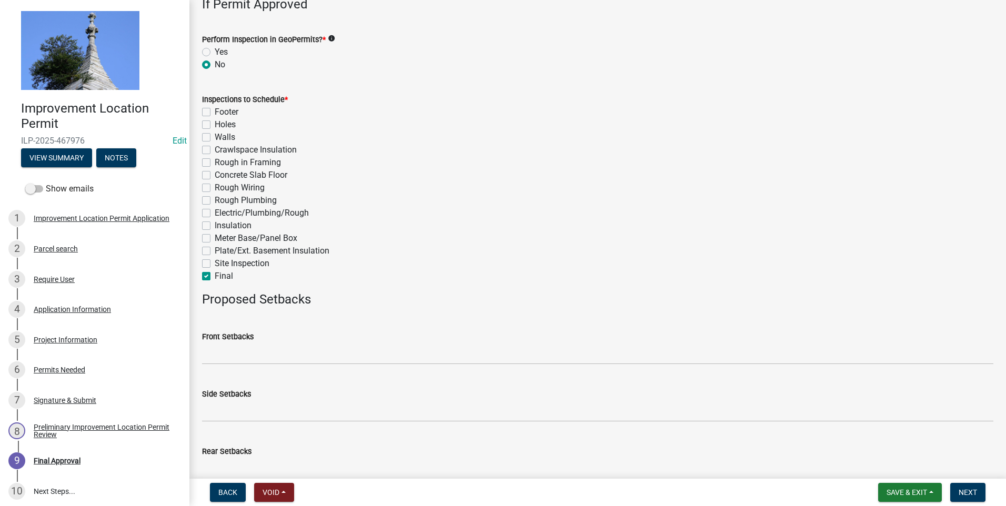
checkbox input "false"
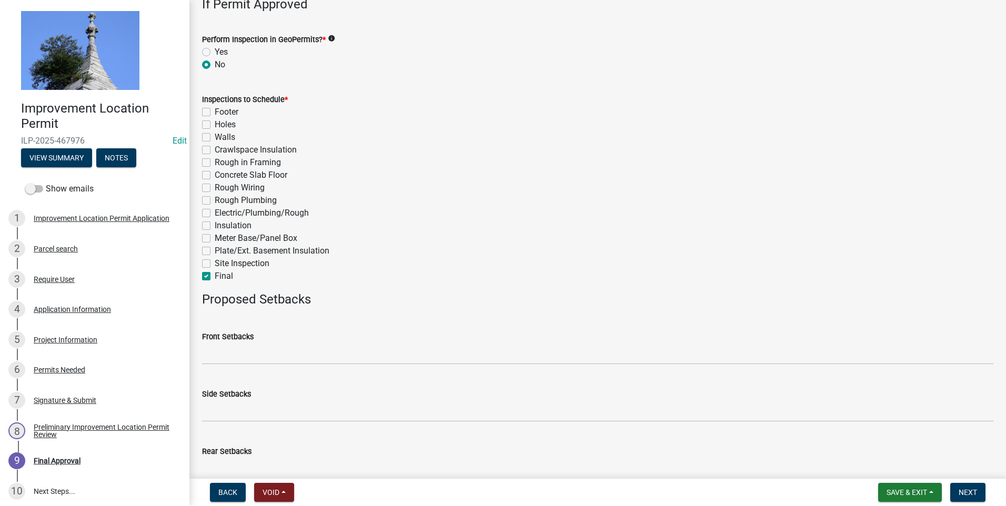
checkbox input "false"
checkbox input "true"
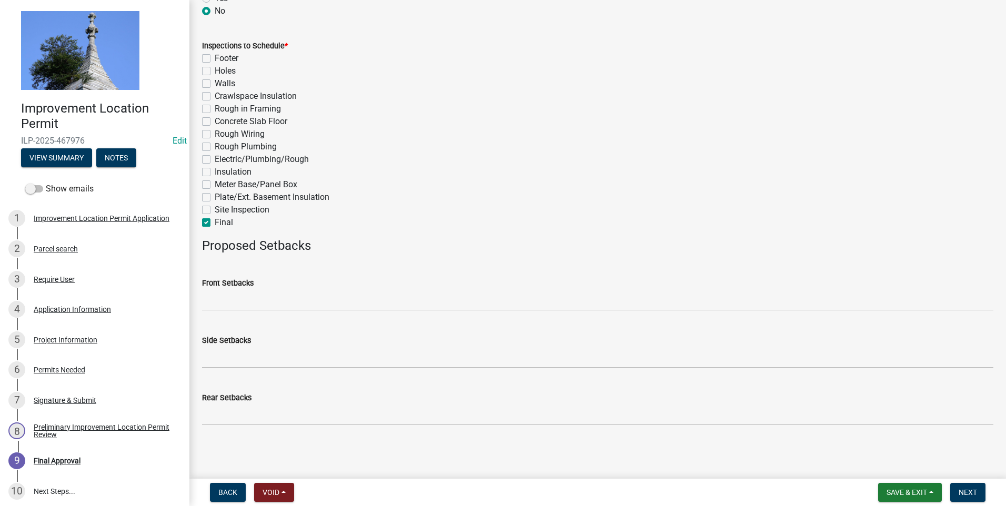
scroll to position [475, 0]
click at [669, 476] on span "Next" at bounding box center [968, 492] width 18 height 8
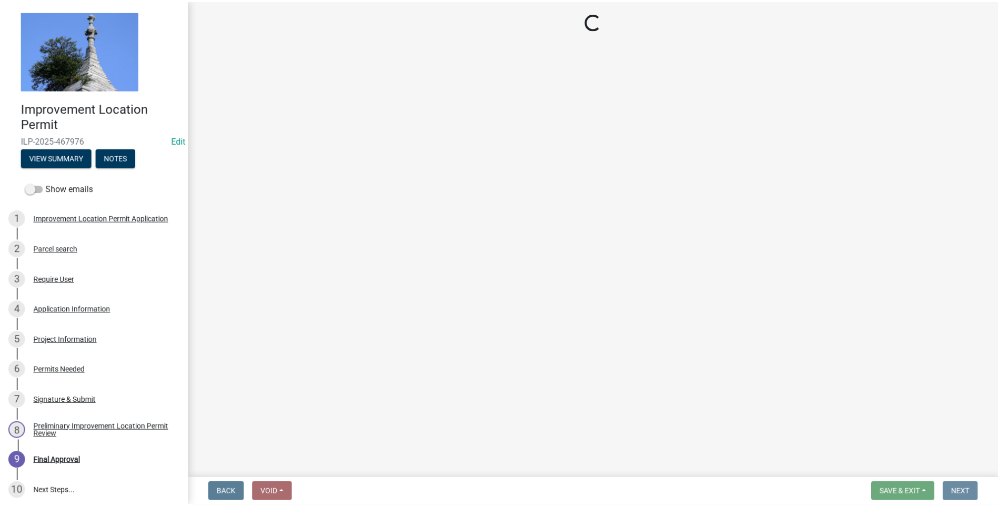
scroll to position [0, 0]
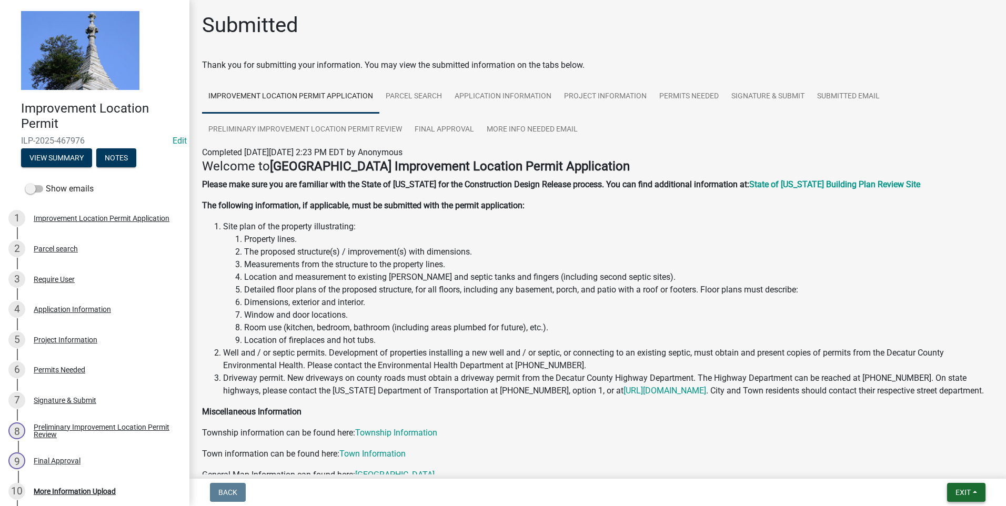
click at [669, 476] on span "Exit" at bounding box center [963, 492] width 15 height 8
click at [669, 466] on button "Save & Exit" at bounding box center [943, 465] width 84 height 25
